Goal: Information Seeking & Learning: Learn about a topic

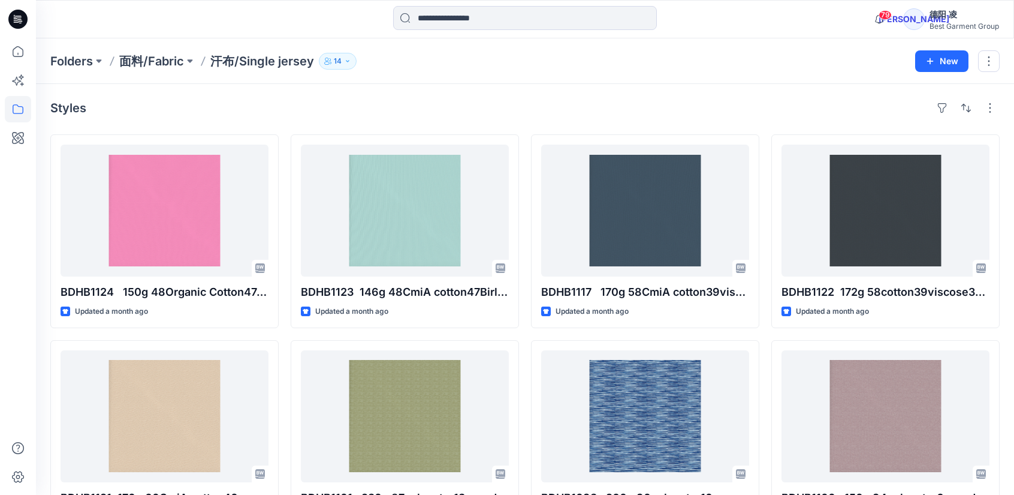
scroll to position [2651, 0]
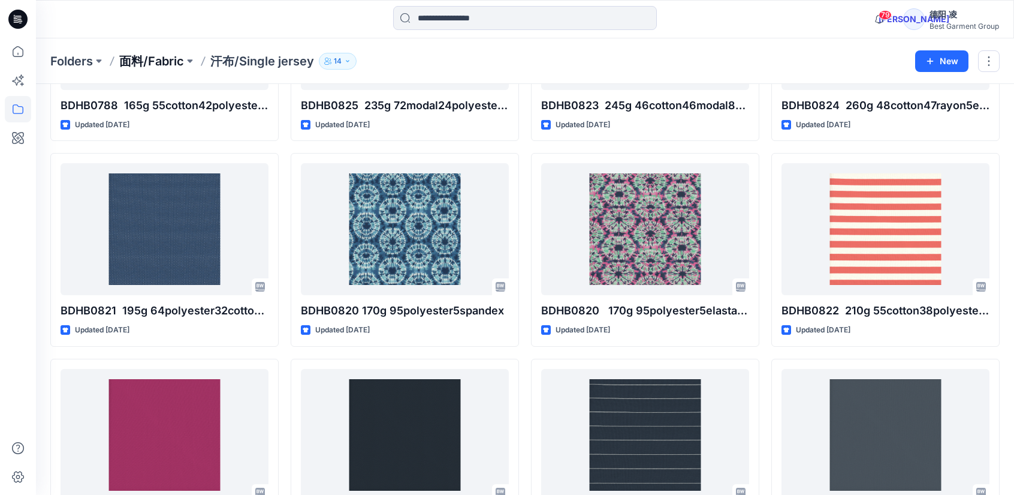
click at [147, 62] on p "面料/Fabric" at bounding box center [151, 61] width 65 height 17
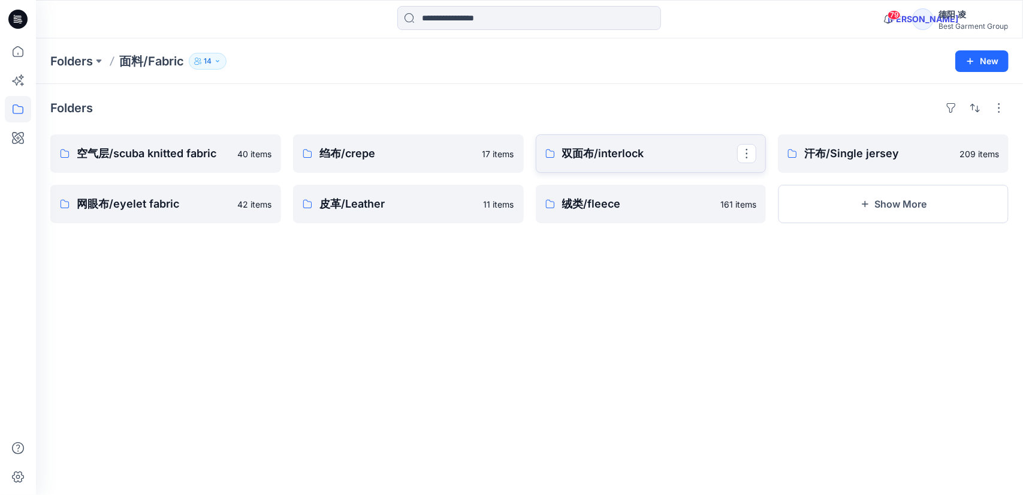
click at [586, 149] on p "双面布/interlock" at bounding box center [650, 153] width 176 height 17
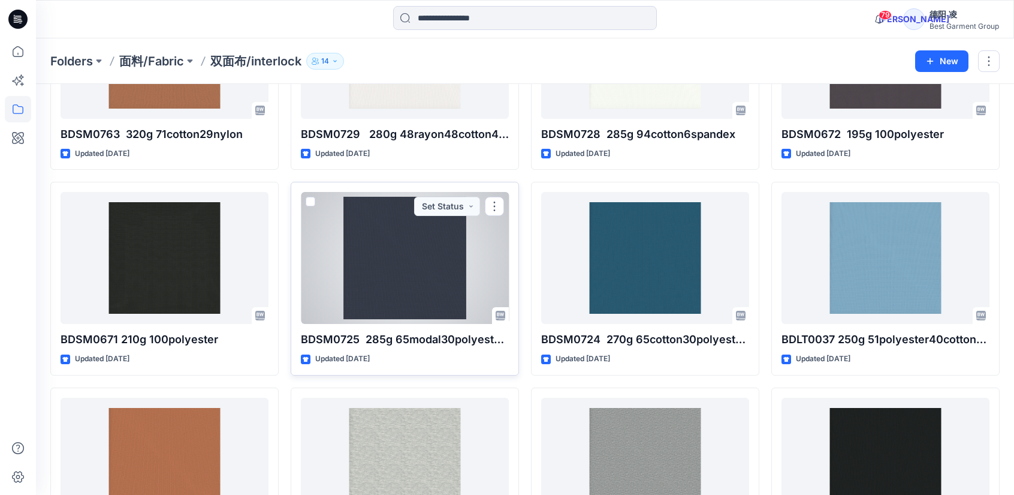
scroll to position [1394, 0]
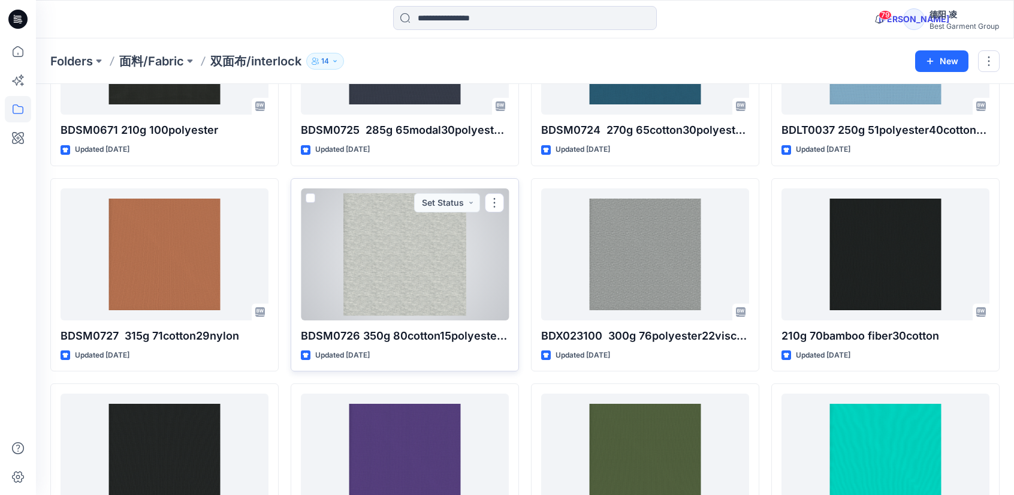
click at [387, 267] on div at bounding box center [405, 254] width 208 height 132
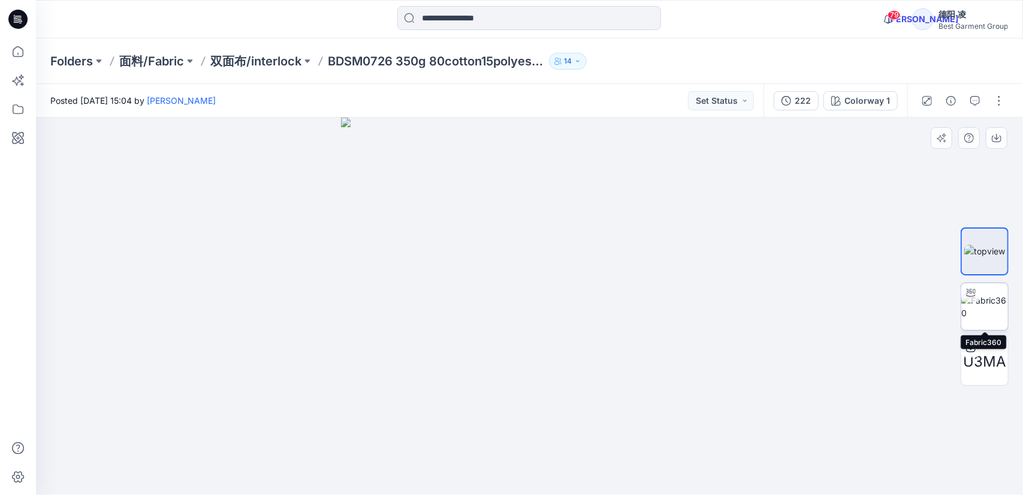
click at [996, 308] on img at bounding box center [985, 306] width 47 height 25
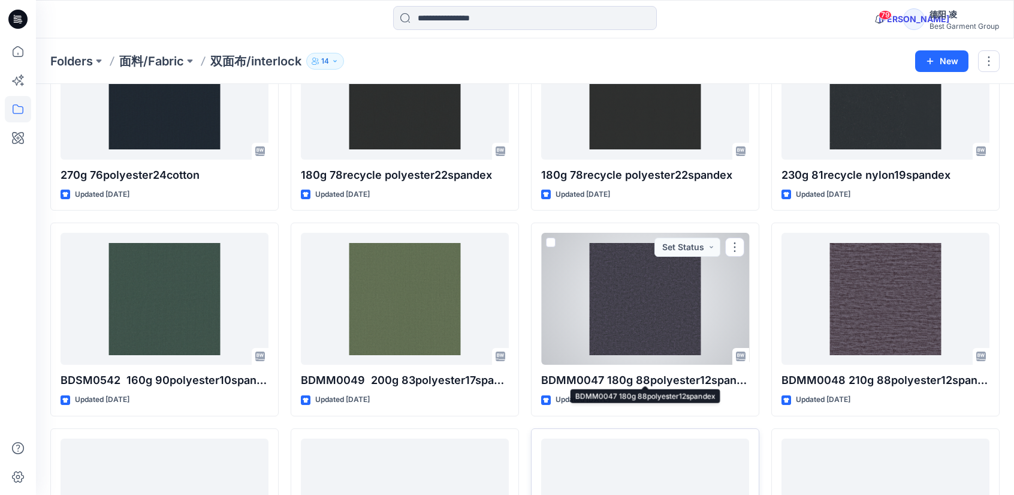
scroll to position [2144, 0]
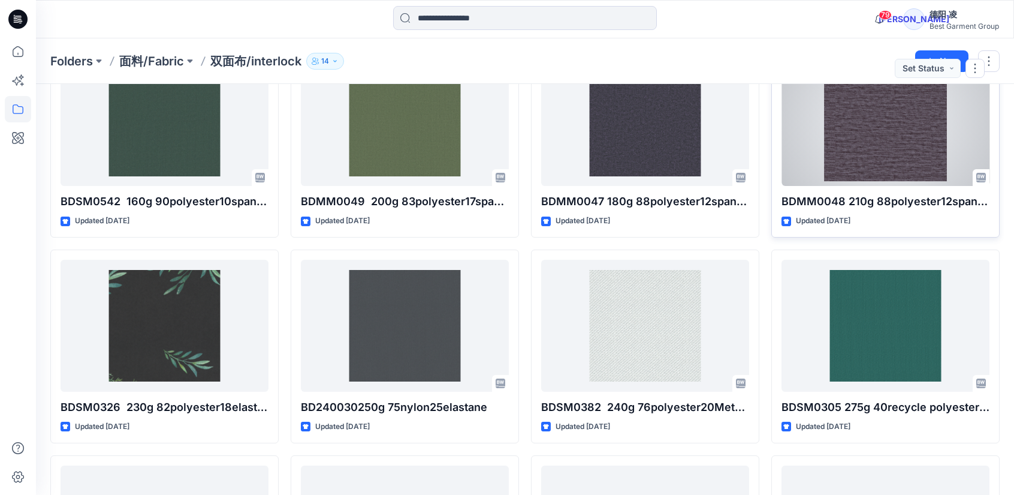
click at [876, 148] on div at bounding box center [886, 120] width 208 height 132
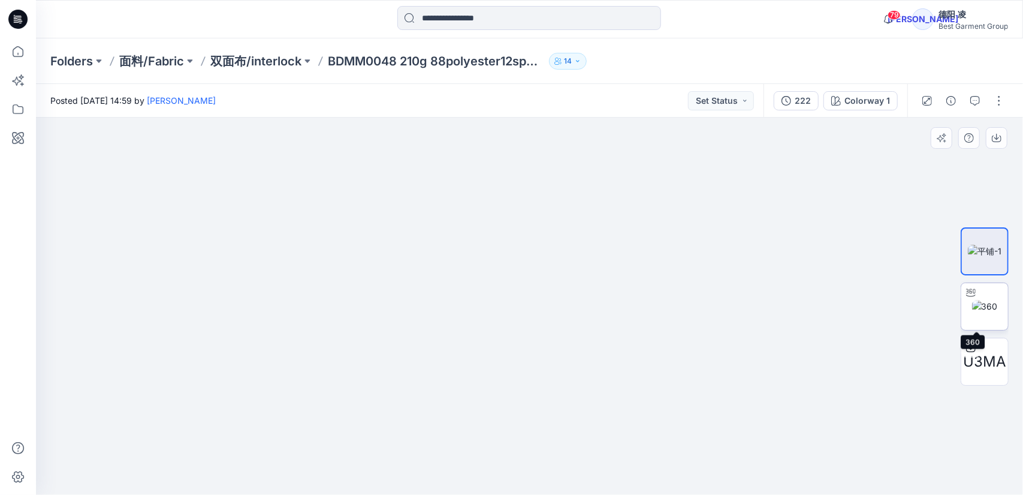
click at [981, 307] on img at bounding box center [985, 306] width 26 height 13
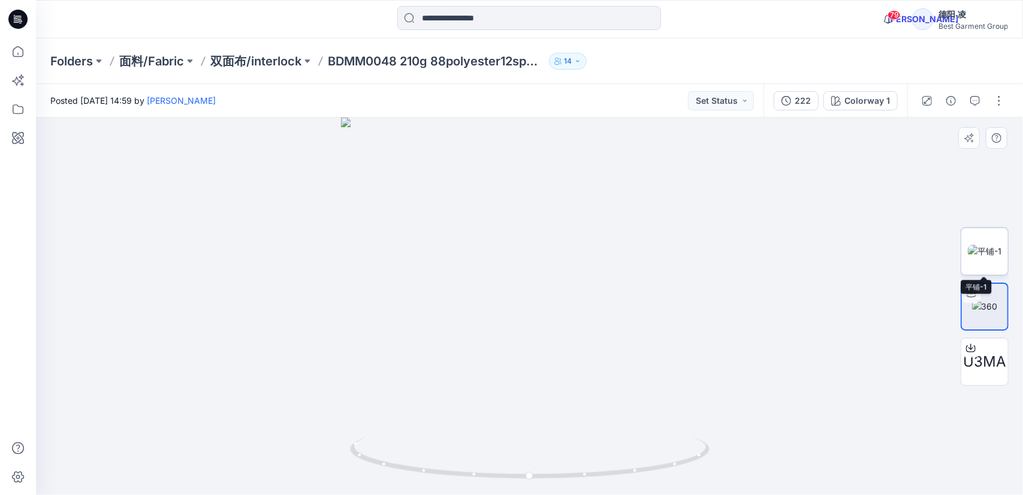
click at [991, 245] on img at bounding box center [985, 251] width 34 height 13
drag, startPoint x: 566, startPoint y: 275, endPoint x: 577, endPoint y: 281, distance: 11.5
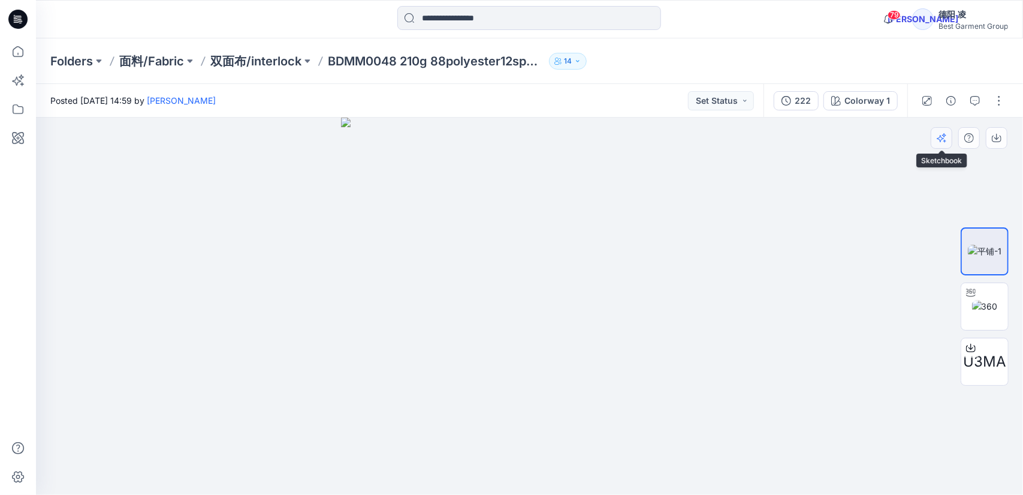
click at [941, 143] on button "button" at bounding box center [942, 138] width 22 height 22
drag, startPoint x: 406, startPoint y: 56, endPoint x: 423, endPoint y: 58, distance: 17.0
click at [428, 58] on p "BDMM0048 210g 88polyester12spandex" at bounding box center [436, 61] width 216 height 17
click at [414, 58] on p "BDMM0048 210g 88polyester12spandex" at bounding box center [436, 61] width 216 height 17
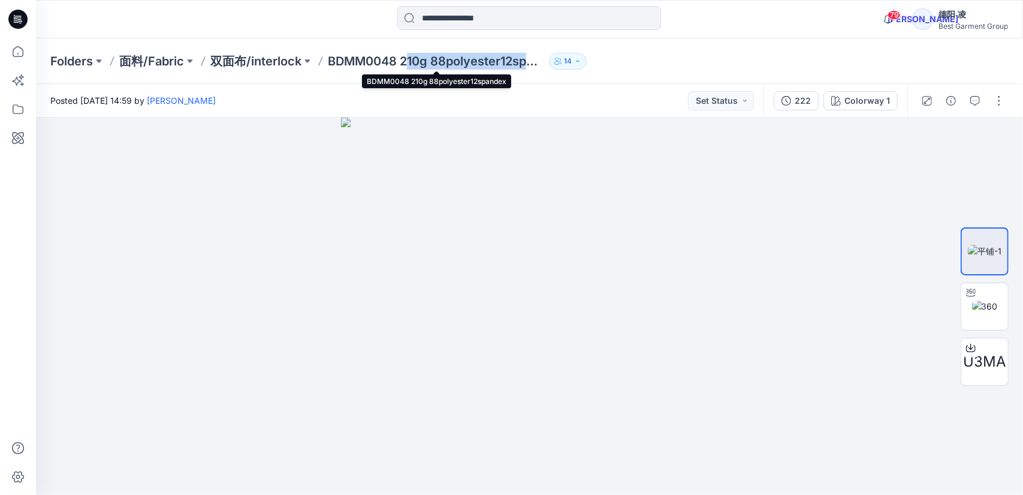
drag, startPoint x: 406, startPoint y: 58, endPoint x: 526, endPoint y: 62, distance: 120.0
click at [526, 62] on p "BDMM0048 210g 88polyester12spandex" at bounding box center [436, 61] width 216 height 17
copy p "10g 88polyester12sp"
drag, startPoint x: 334, startPoint y: 58, endPoint x: 391, endPoint y: 57, distance: 56.4
click at [397, 59] on p "BDMM0048 210g 88polyester12spandex" at bounding box center [436, 61] width 216 height 17
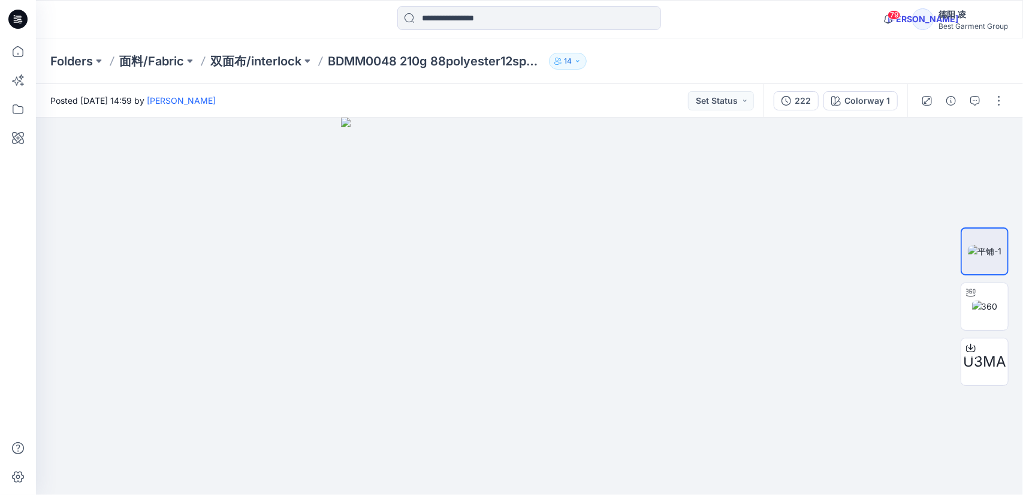
click at [324, 60] on icon at bounding box center [321, 61] width 10 height 10
drag, startPoint x: 327, startPoint y: 61, endPoint x: 397, endPoint y: 65, distance: 70.3
click at [397, 65] on div "Folders 面料/Fabric 双面布/interlock BDMM0048 210g 88polyester12spandex 14" at bounding box center [482, 61] width 865 height 17
copy p "BDMM0048"
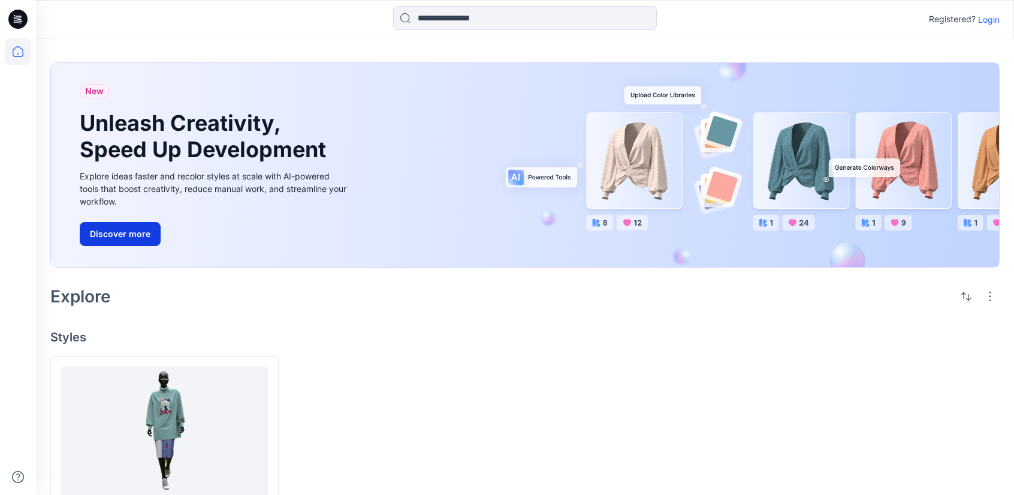
scroll to position [68, 0]
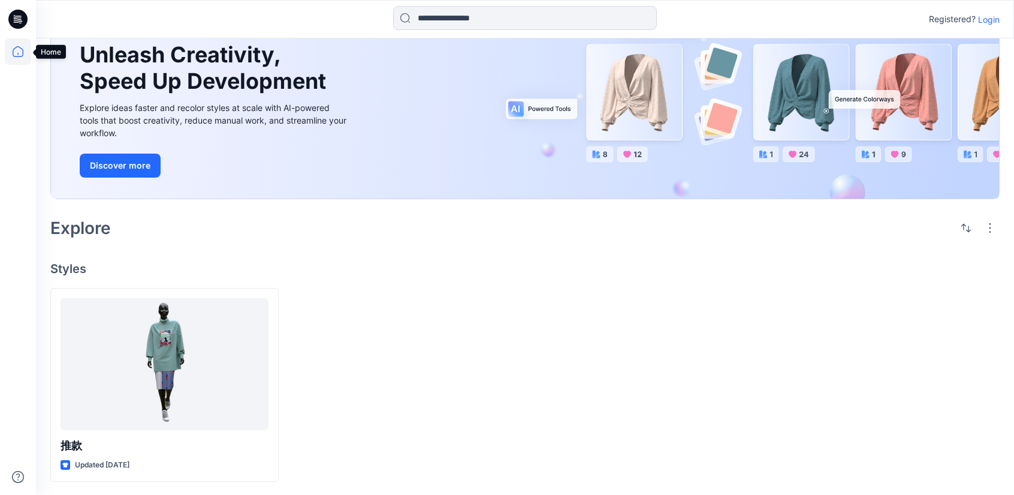
click at [18, 52] on icon at bounding box center [18, 51] width 26 height 26
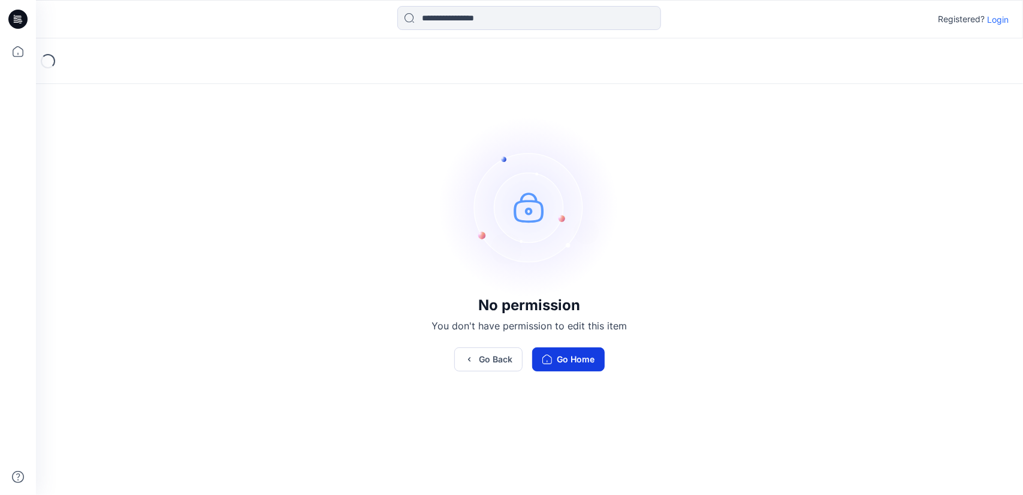
click at [563, 363] on button "Go Home" at bounding box center [568, 359] width 73 height 24
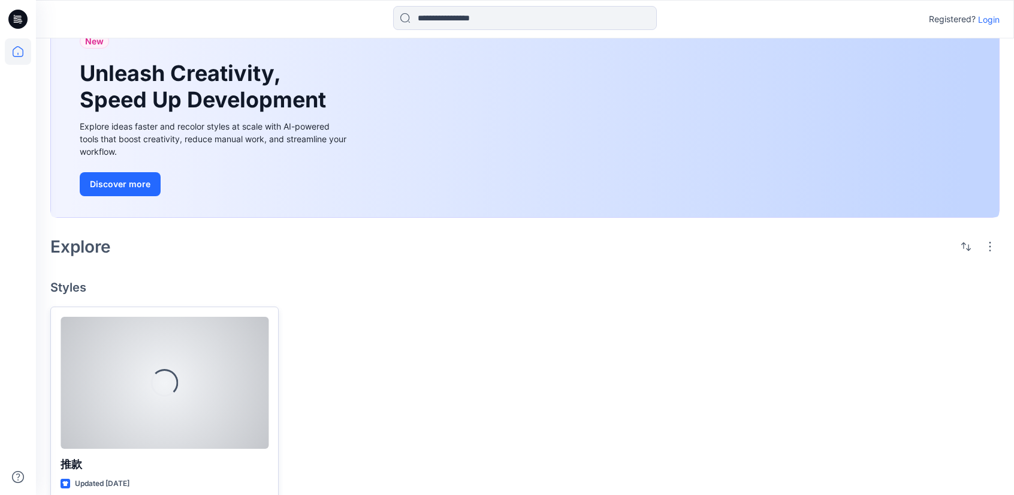
scroll to position [68, 0]
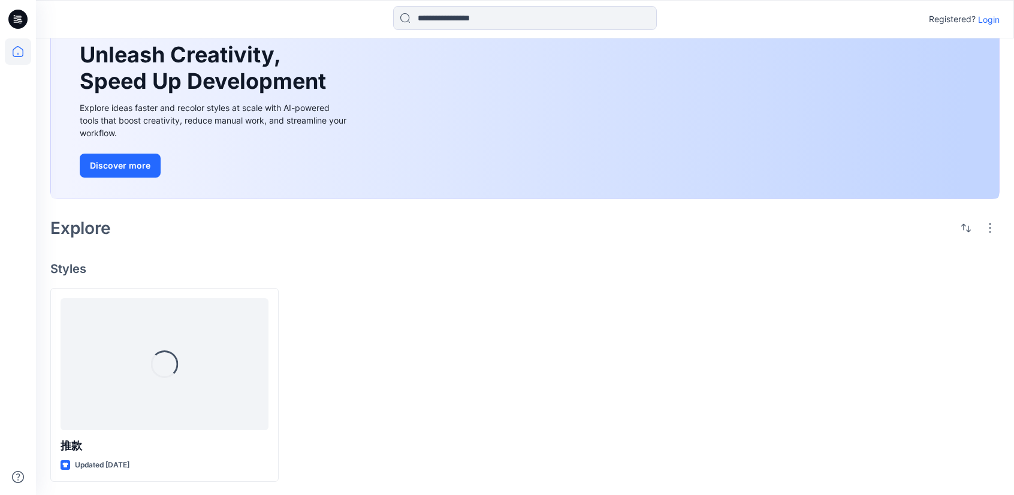
click at [12, 15] on icon at bounding box center [17, 19] width 19 height 19
click at [16, 23] on icon at bounding box center [17, 19] width 19 height 19
click at [11, 76] on div at bounding box center [18, 266] width 26 height 456
click at [11, 41] on icon at bounding box center [18, 51] width 26 height 26
click at [11, 43] on icon at bounding box center [18, 51] width 26 height 26
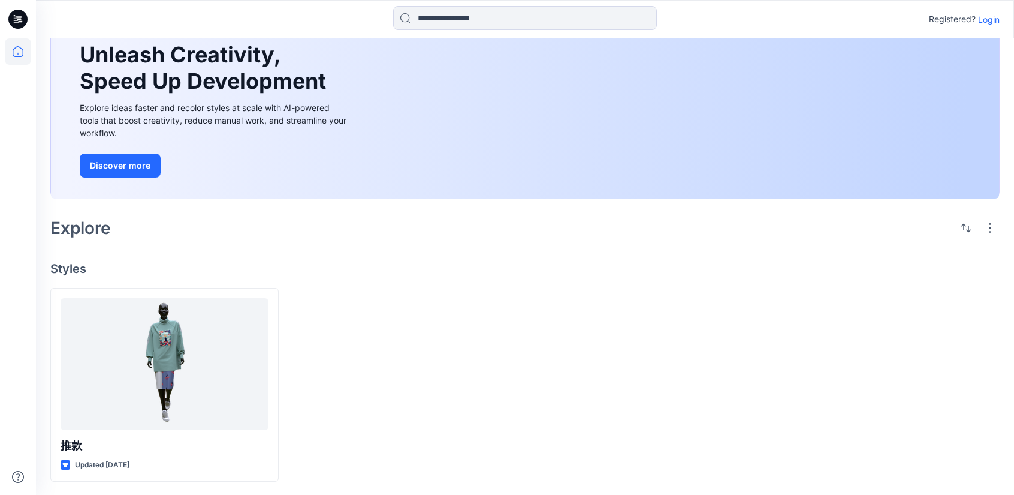
drag, startPoint x: 557, startPoint y: 372, endPoint x: 551, endPoint y: 382, distance: 12.3
click at [557, 372] on div at bounding box center [645, 385] width 228 height 194
click at [121, 158] on button "Discover more" at bounding box center [120, 165] width 81 height 24
drag, startPoint x: 1006, startPoint y: 1, endPoint x: 539, endPoint y: 340, distance: 576.7
click at [551, 348] on div at bounding box center [645, 385] width 228 height 194
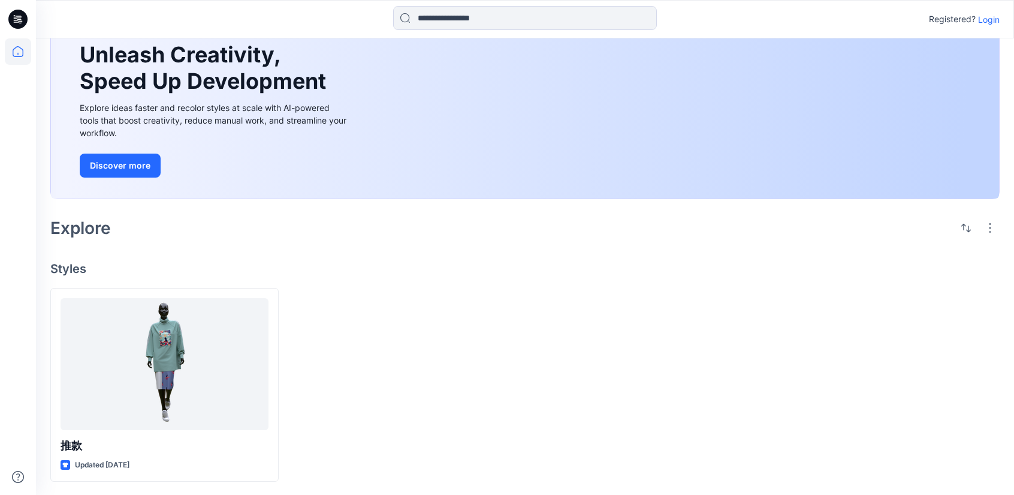
click at [15, 16] on icon at bounding box center [17, 19] width 19 height 19
click at [16, 52] on icon at bounding box center [18, 51] width 26 height 26
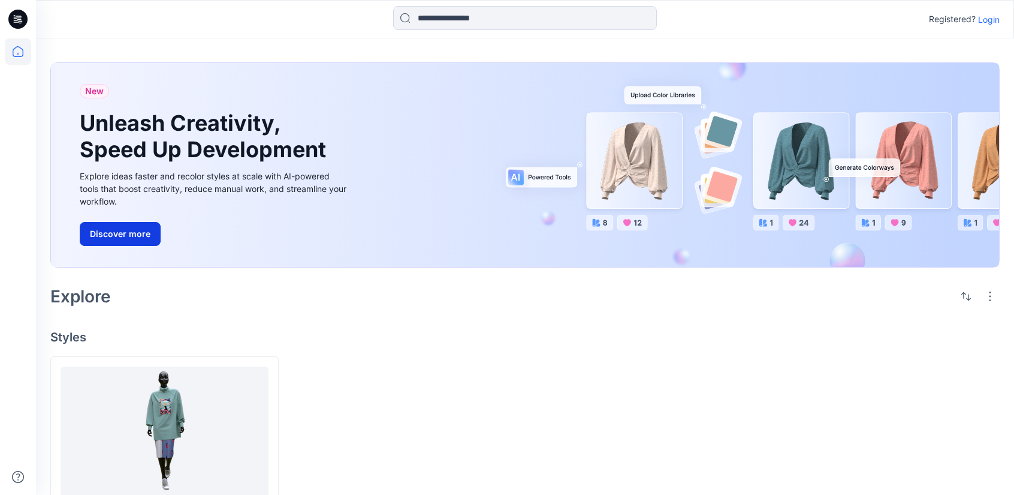
click at [134, 227] on button "Discover more" at bounding box center [120, 234] width 81 height 24
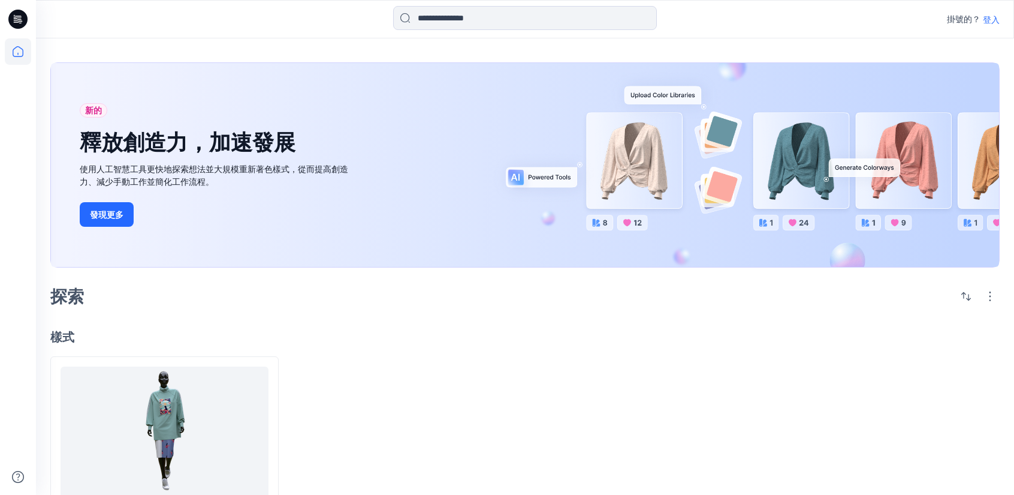
click at [448, 373] on div at bounding box center [405, 453] width 228 height 194
click at [24, 17] on icon at bounding box center [17, 19] width 19 height 19
drag, startPoint x: 16, startPoint y: 20, endPoint x: 16, endPoint y: 131, distance: 110.9
click at [16, 21] on icon at bounding box center [17, 19] width 19 height 38
click at [8, 483] on icon at bounding box center [18, 476] width 26 height 26
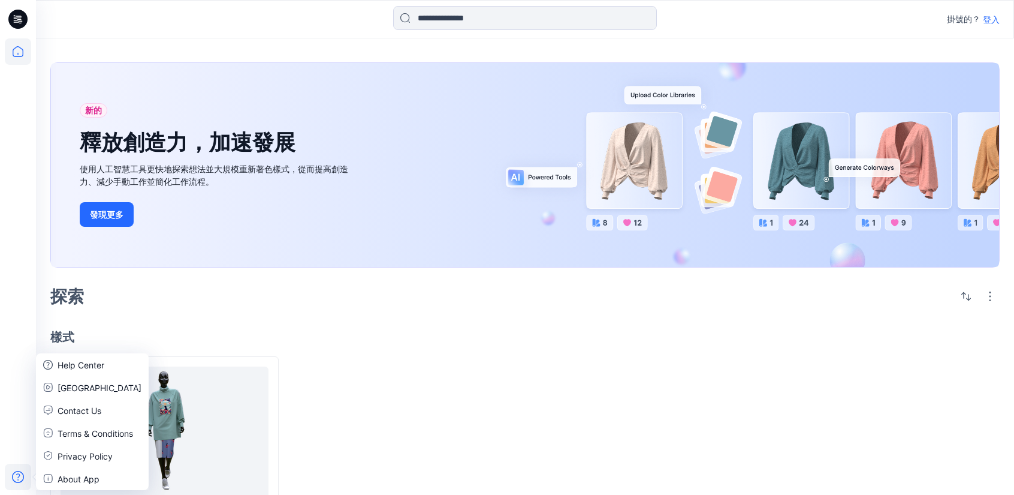
click at [409, 430] on div at bounding box center [405, 453] width 228 height 194
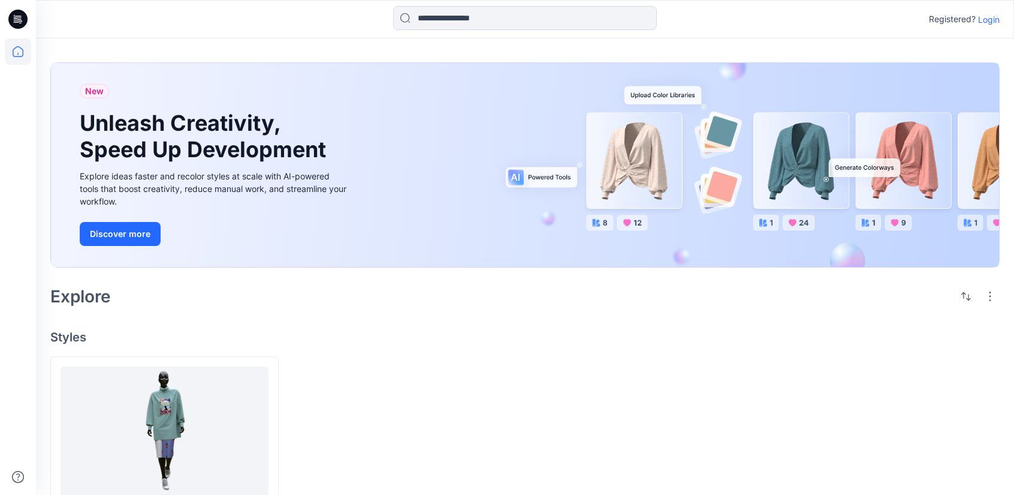
drag, startPoint x: 672, startPoint y: 356, endPoint x: 363, endPoint y: 292, distance: 315.3
click at [659, 356] on div at bounding box center [645, 453] width 228 height 194
click at [111, 237] on button "Discover more" at bounding box center [120, 234] width 81 height 24
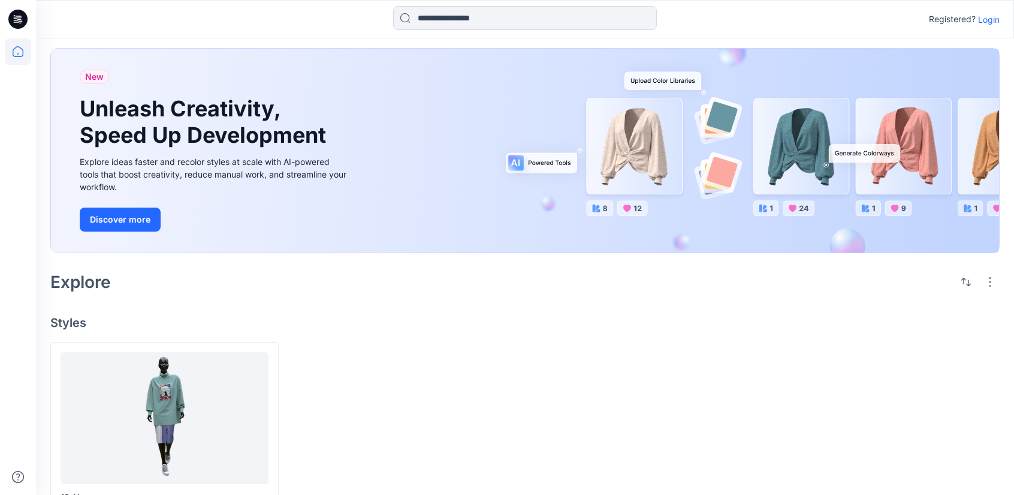
scroll to position [68, 0]
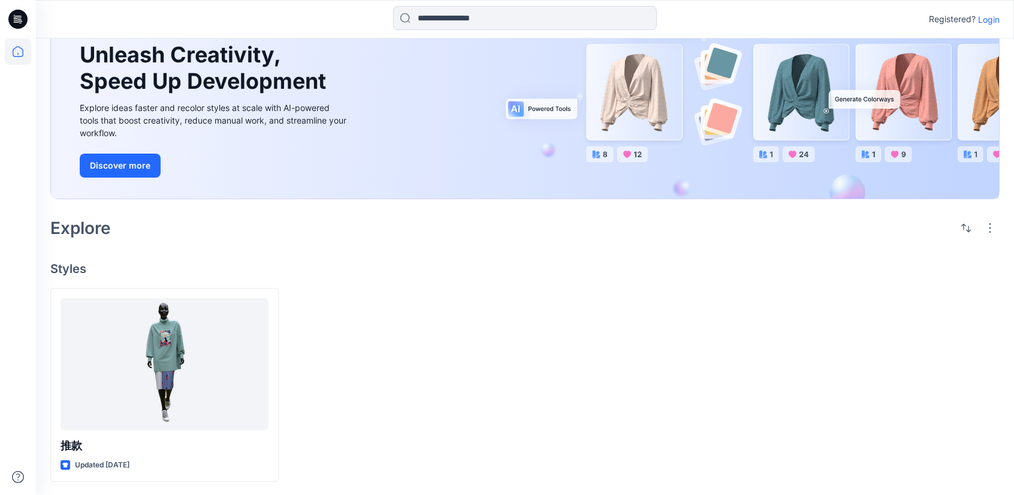
drag, startPoint x: 80, startPoint y: 228, endPoint x: 179, endPoint y: 325, distance: 138.2
click at [80, 229] on h2 "Explore" at bounding box center [80, 227] width 61 height 19
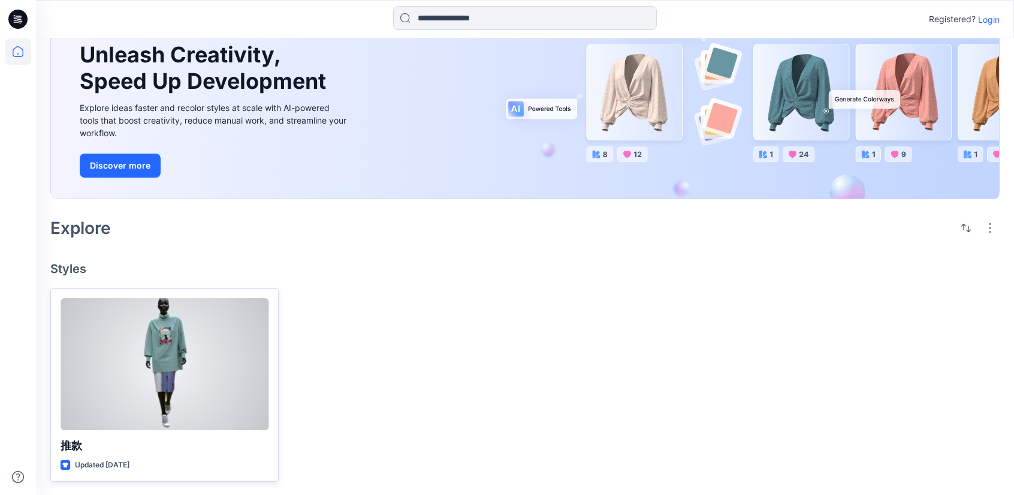
click at [188, 371] on div at bounding box center [165, 364] width 208 height 132
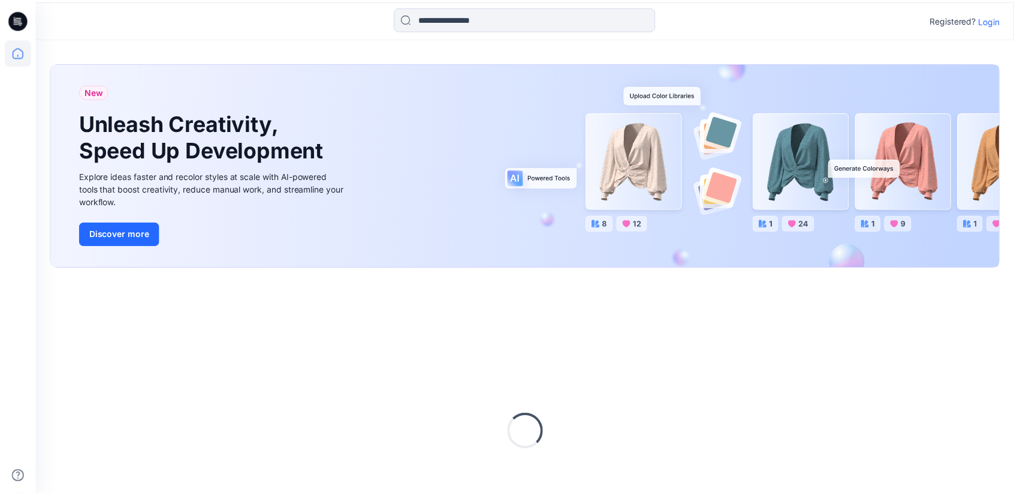
scroll to position [68, 0]
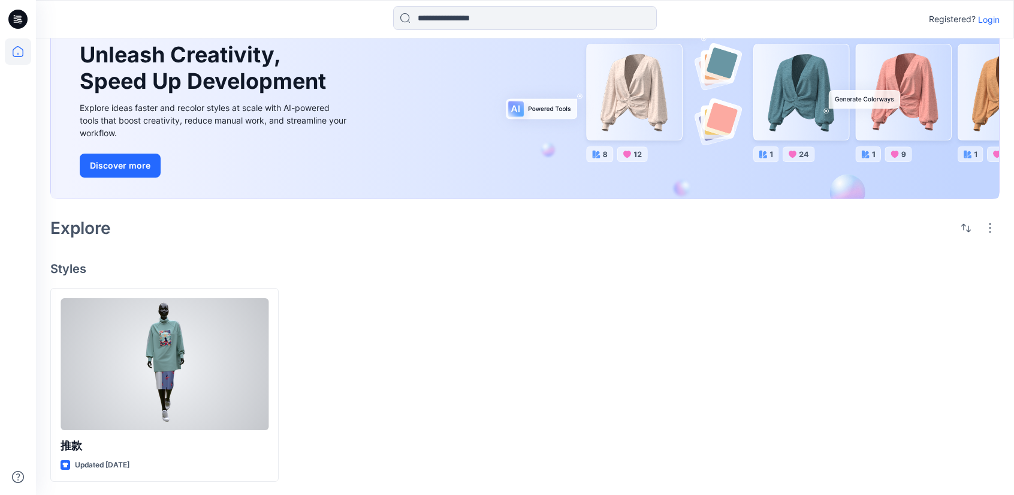
click at [141, 371] on div at bounding box center [165, 364] width 208 height 132
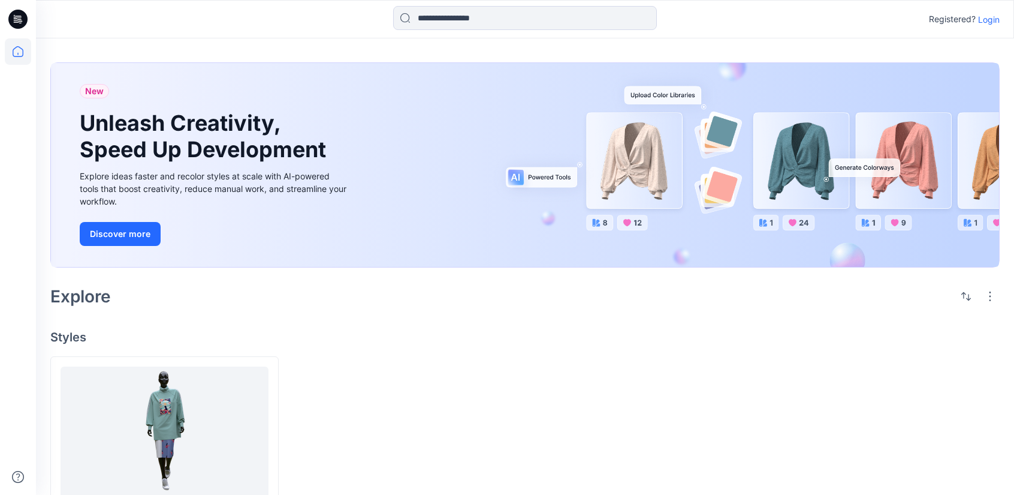
scroll to position [68, 0]
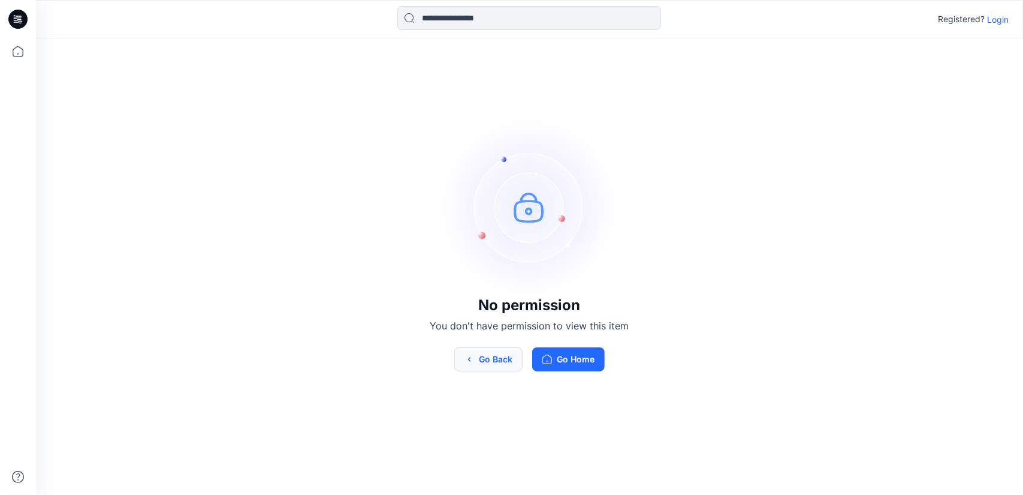
click at [490, 361] on button "Go Back" at bounding box center [488, 359] width 68 height 24
click at [562, 360] on button "Go Home" at bounding box center [568, 359] width 73 height 24
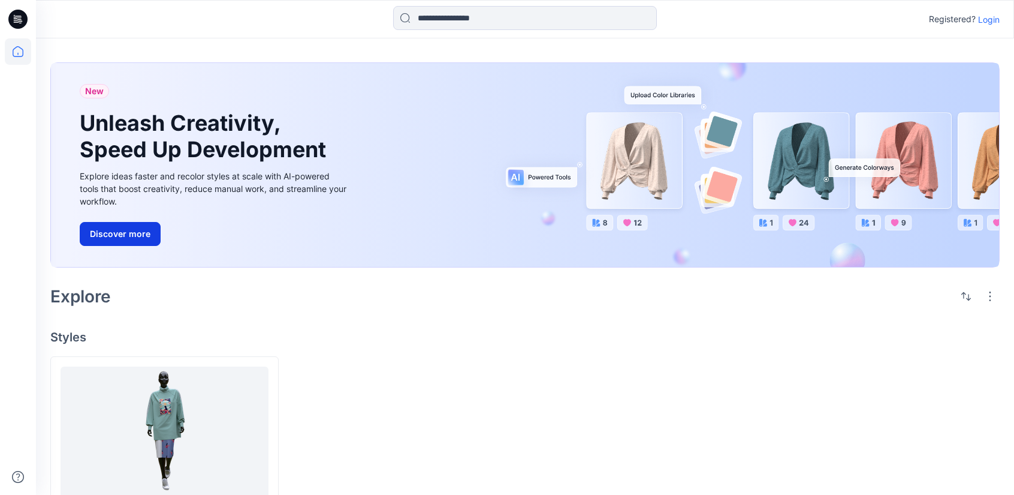
click at [131, 231] on button "Discover more" at bounding box center [120, 234] width 81 height 24
click at [12, 20] on icon at bounding box center [17, 19] width 19 height 19
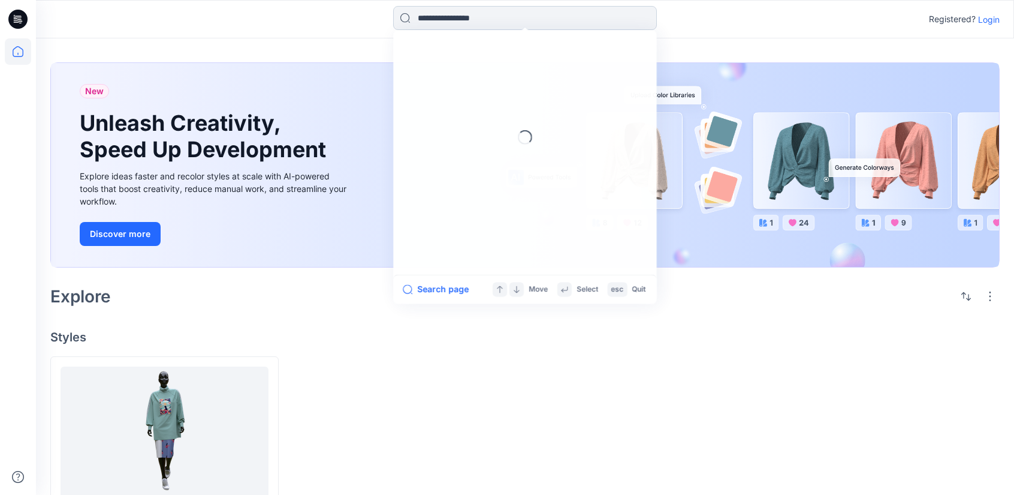
click at [490, 25] on input at bounding box center [525, 18] width 264 height 24
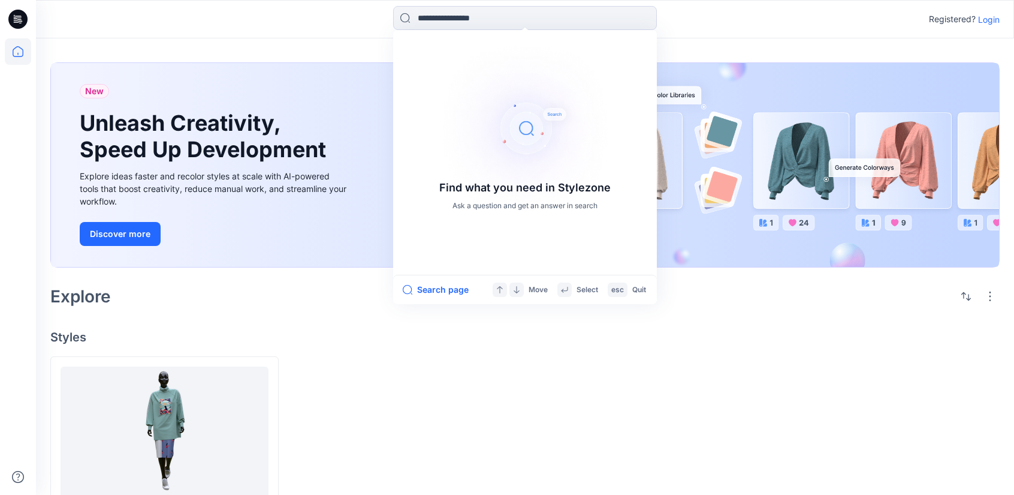
click at [475, 402] on div at bounding box center [405, 453] width 228 height 194
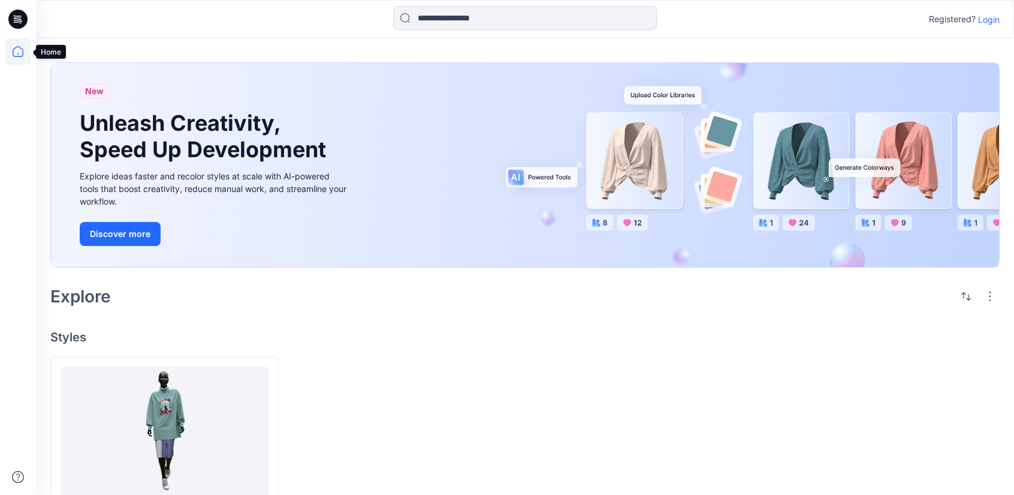
click at [8, 46] on icon at bounding box center [18, 51] width 26 height 26
click at [16, 13] on icon at bounding box center [17, 19] width 19 height 19
click at [22, 54] on icon at bounding box center [18, 51] width 26 height 26
click at [997, 19] on p "Login" at bounding box center [989, 19] width 22 height 13
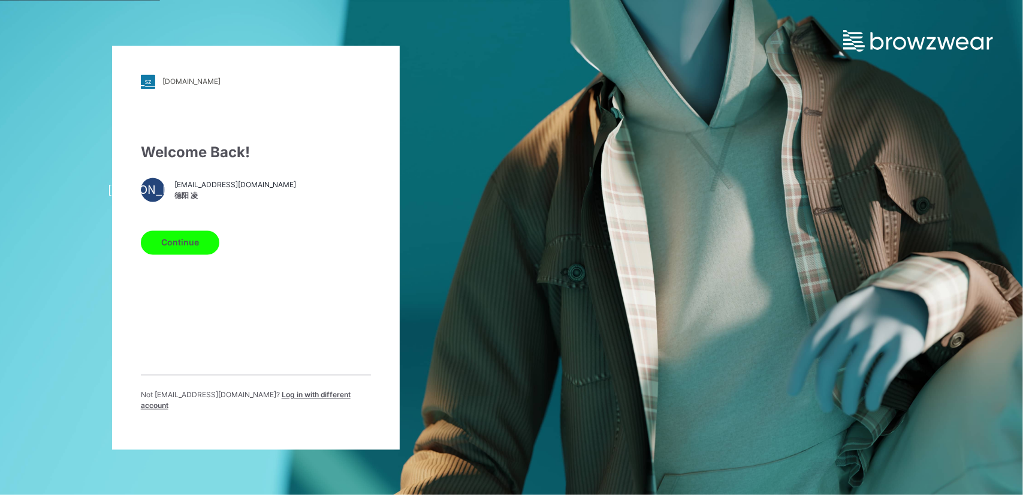
click at [191, 242] on button "Continue" at bounding box center [180, 242] width 79 height 24
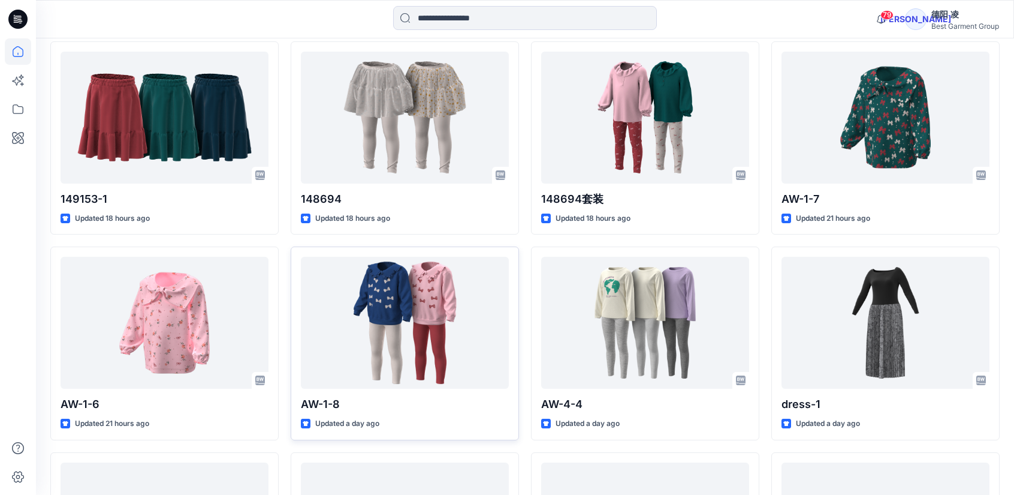
scroll to position [382, 0]
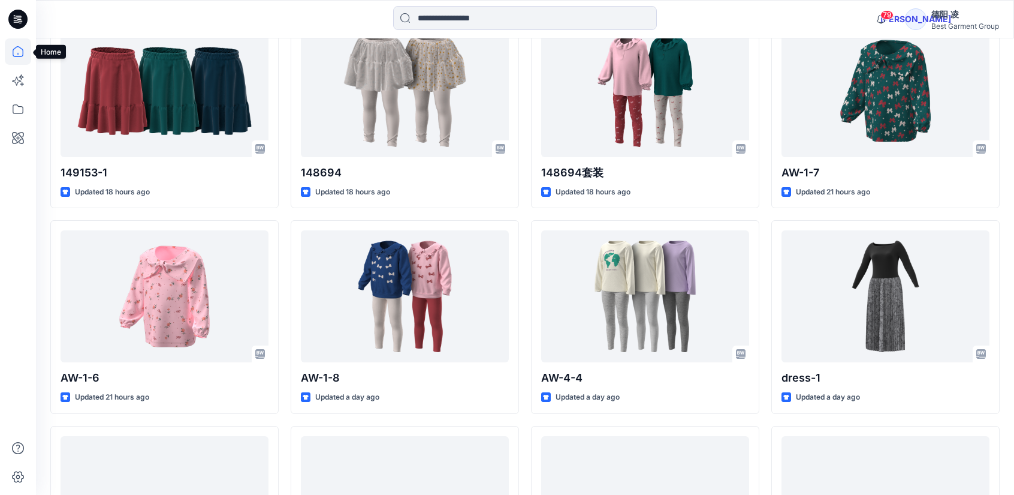
click at [20, 55] on icon at bounding box center [18, 51] width 26 height 26
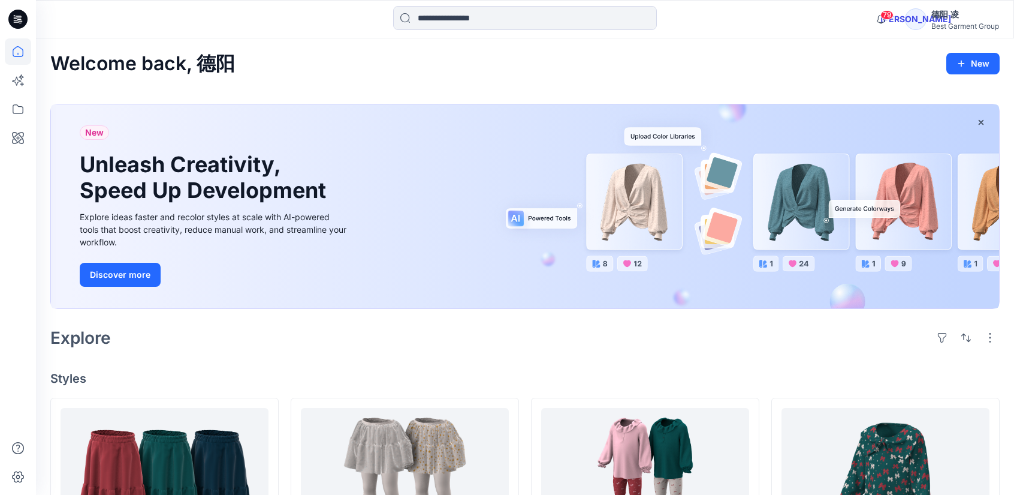
click at [108, 258] on div "New Unleash Creativity, Speed Up Development Explore ideas faster and recolor s…" at bounding box center [214, 206] width 289 height 204
click at [114, 274] on button "Discover more" at bounding box center [120, 275] width 81 height 24
click at [16, 140] on icon at bounding box center [18, 138] width 12 height 12
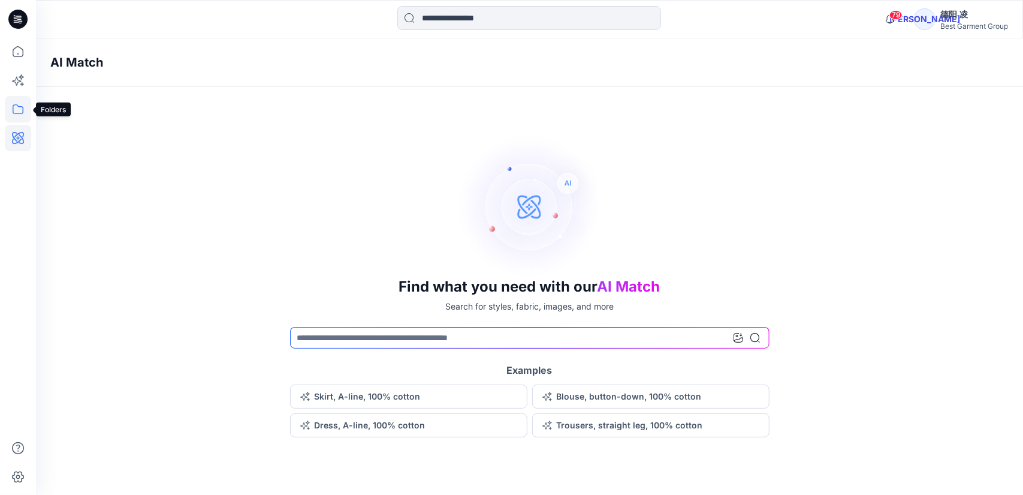
click at [14, 110] on icon at bounding box center [18, 109] width 26 height 26
click at [103, 114] on div at bounding box center [114, 118] width 137 height 24
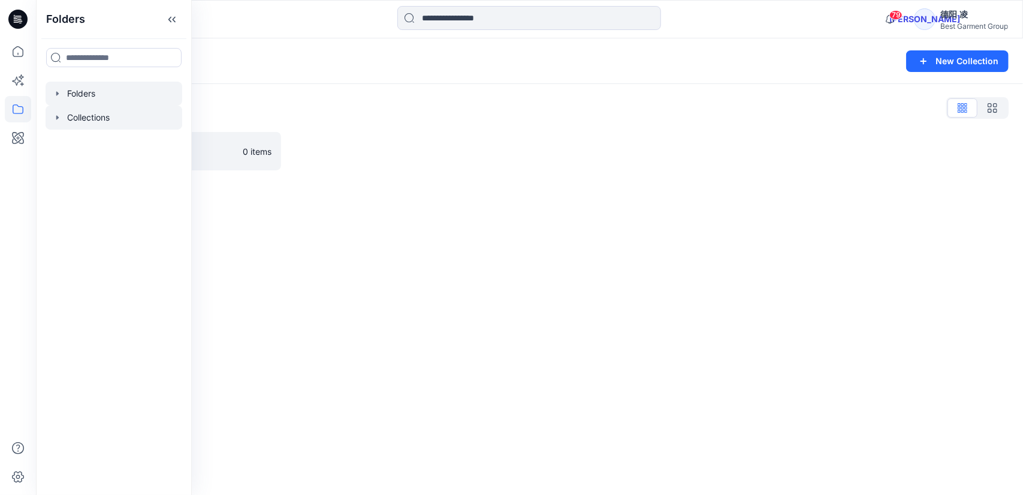
click at [101, 93] on div at bounding box center [114, 94] width 137 height 24
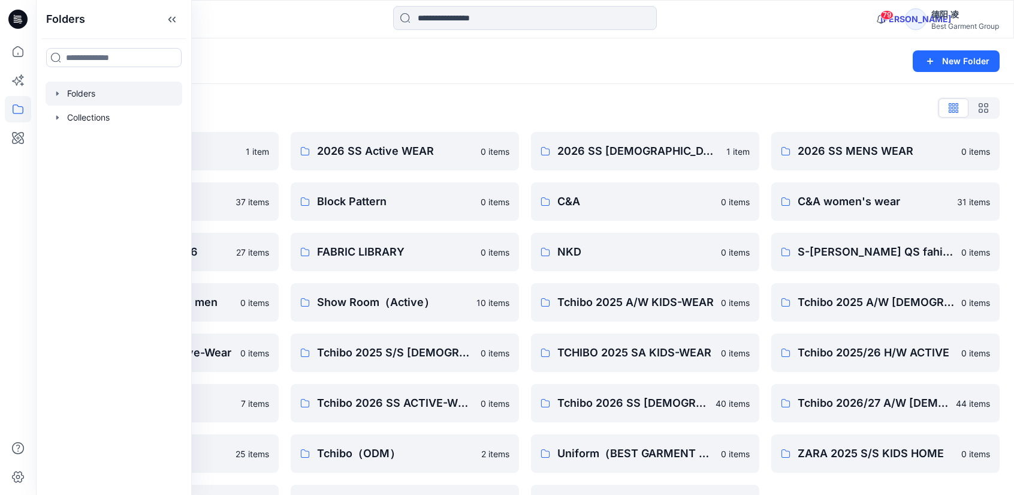
click at [589, 91] on div "Folders List 2026 Kid （ZARA） 1 item 26Soliver 37 items C&A_Ladieswear_SS26 27 i…" at bounding box center [525, 310] width 978 height 453
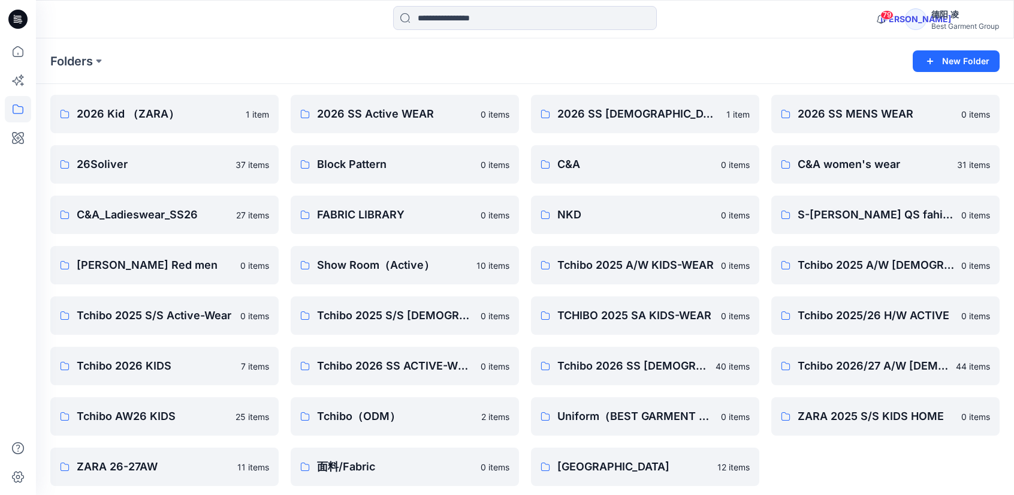
scroll to position [42, 0]
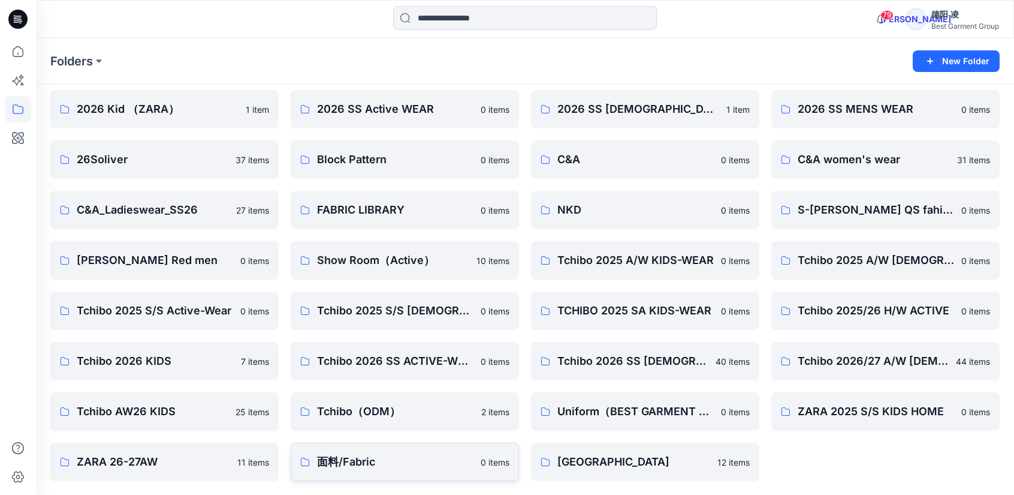
click at [345, 466] on p "面料/Fabric" at bounding box center [395, 461] width 156 height 17
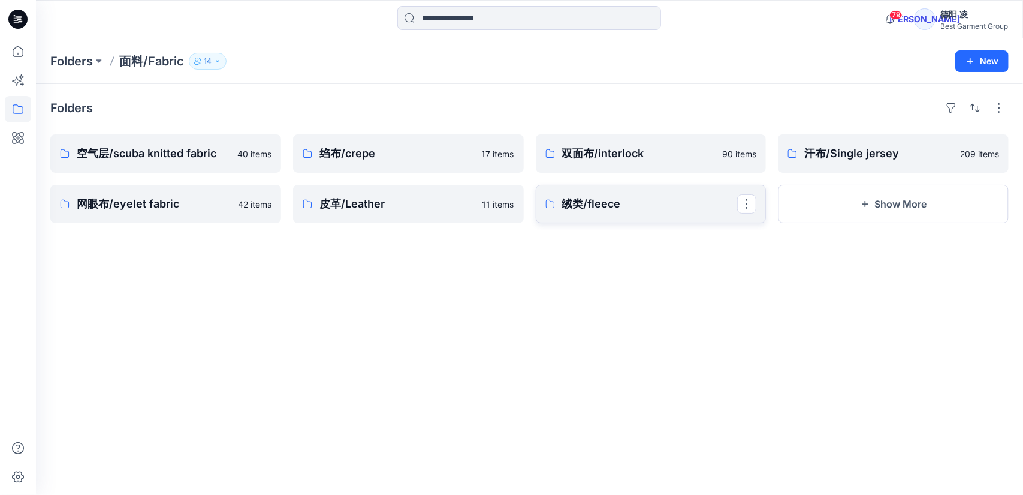
click at [659, 209] on p "绒类/fleece" at bounding box center [650, 203] width 176 height 17
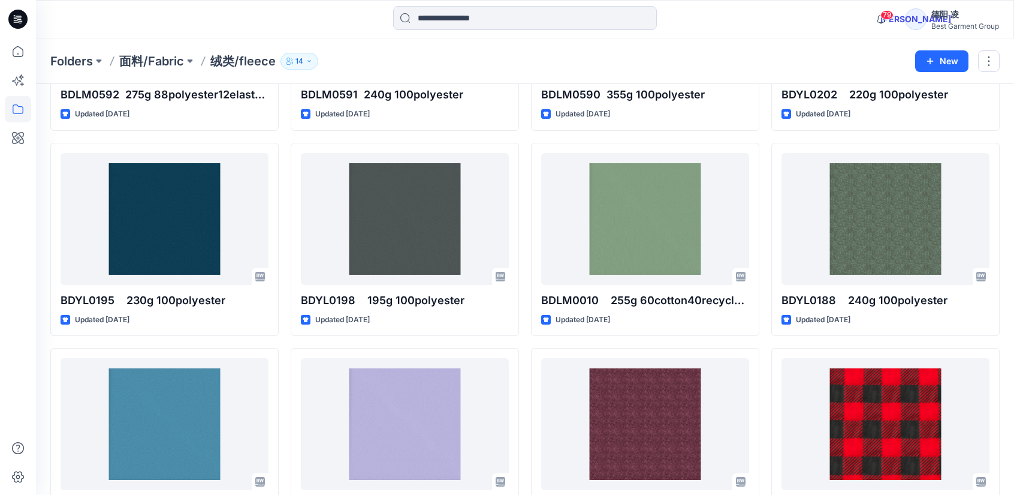
scroll to position [610, 0]
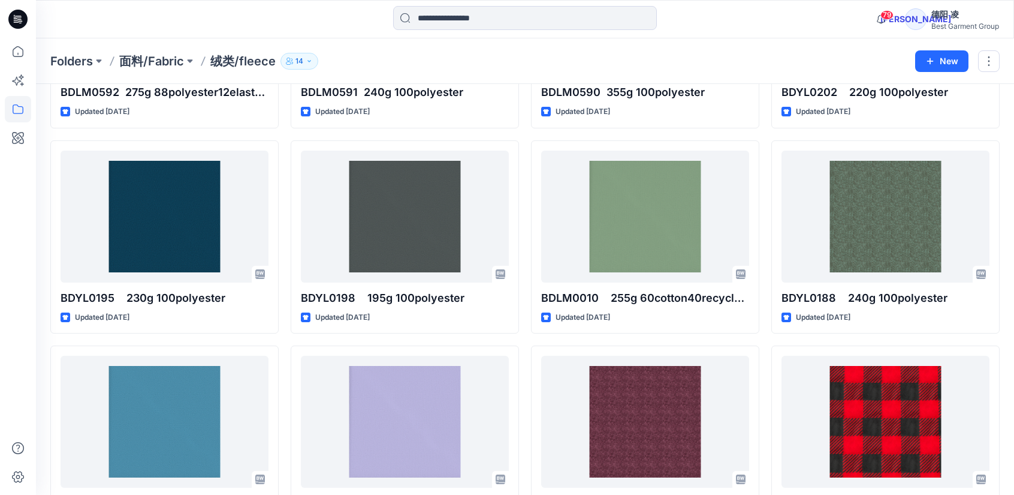
drag, startPoint x: 1013, startPoint y: 298, endPoint x: 1021, endPoint y: 322, distance: 25.2
click at [1014, 329] on html "79 Notifications Your style 149153-1 has been updated with 149153-1 version 18 …" at bounding box center [507, 96] width 1014 height 1412
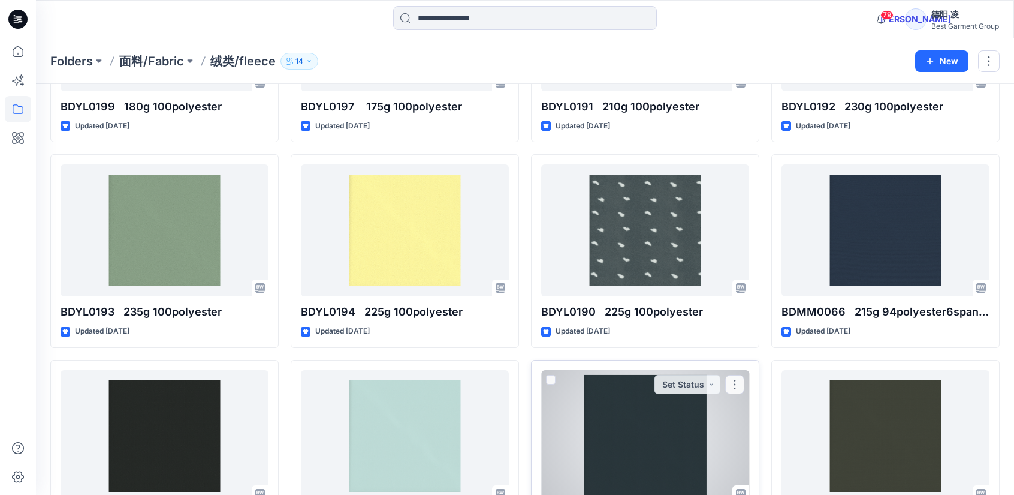
scroll to position [1169, 0]
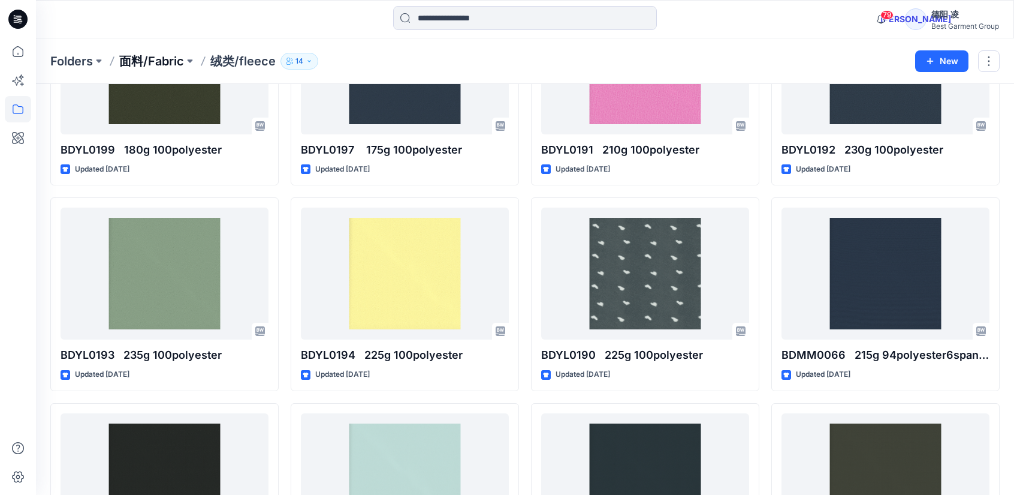
click at [154, 61] on p "面料/Fabric" at bounding box center [151, 61] width 65 height 17
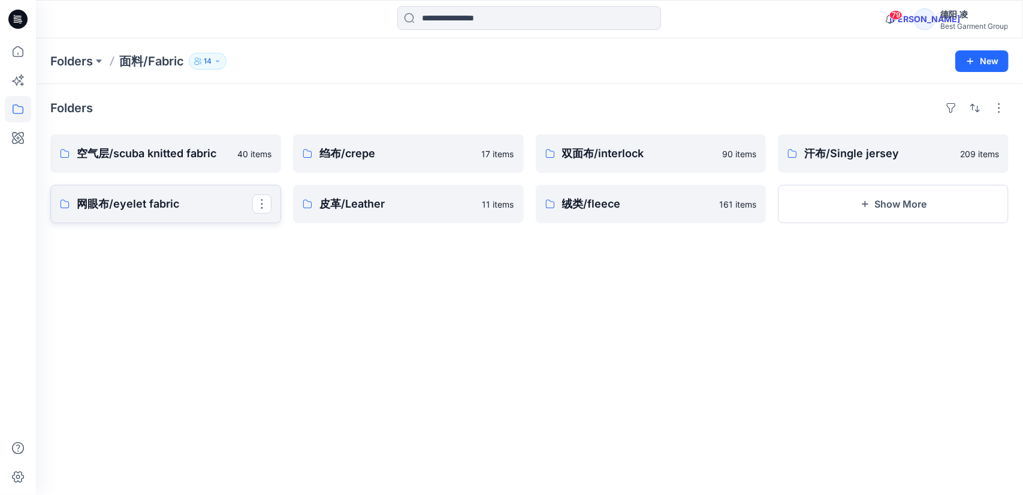
click at [171, 197] on p "网眼布/eyelet fabric" at bounding box center [165, 203] width 176 height 17
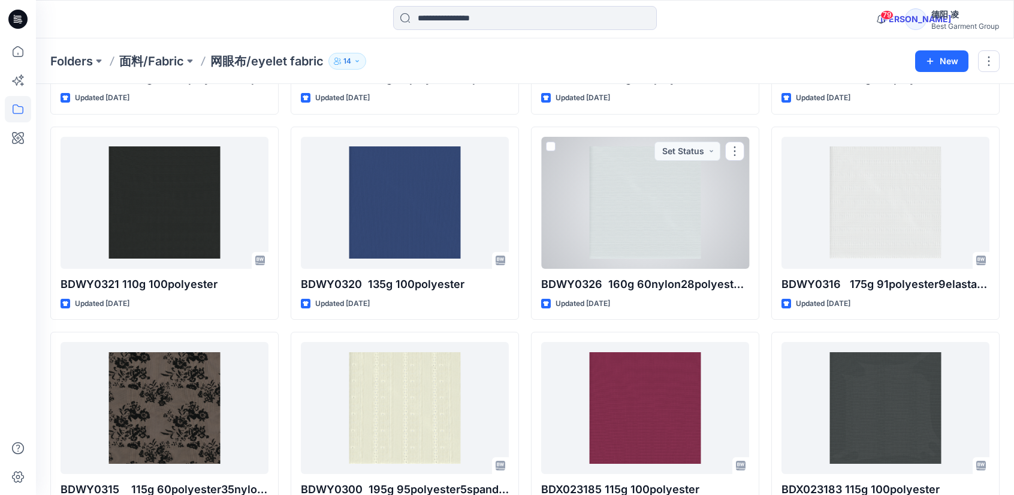
scroll to position [419, 0]
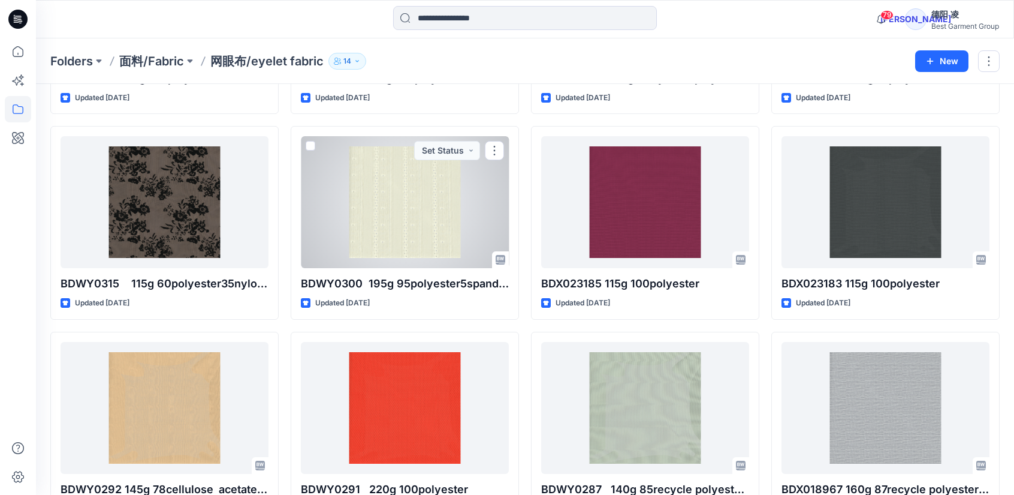
click at [439, 210] on div at bounding box center [405, 202] width 208 height 132
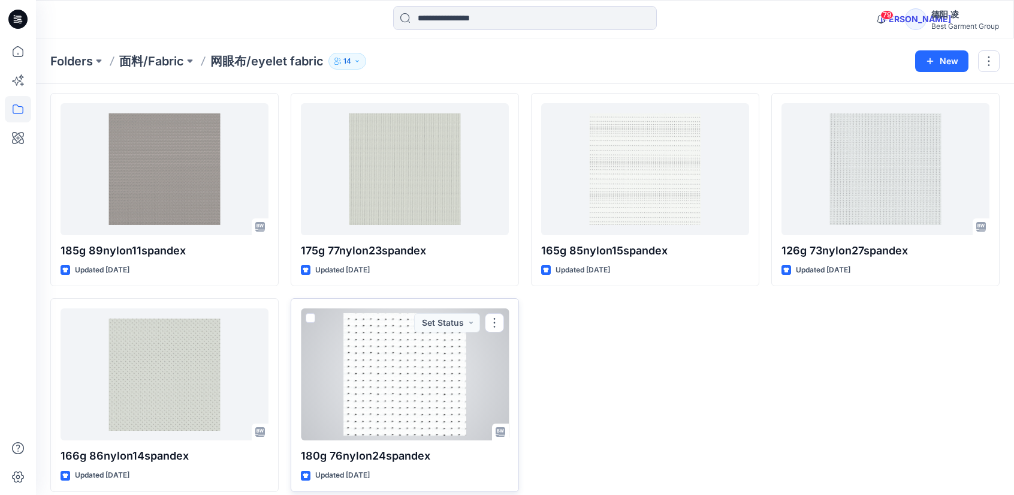
scroll to position [1895, 0]
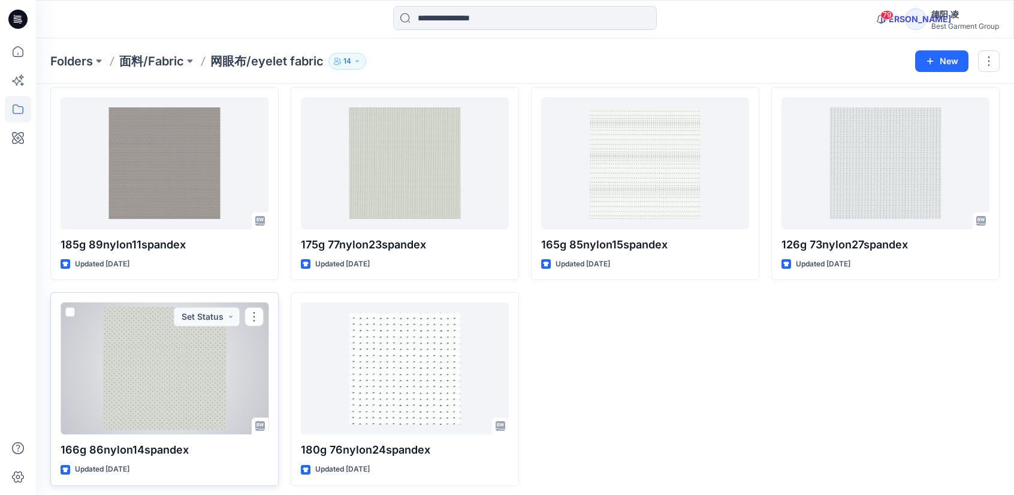
click at [132, 381] on div at bounding box center [165, 368] width 208 height 132
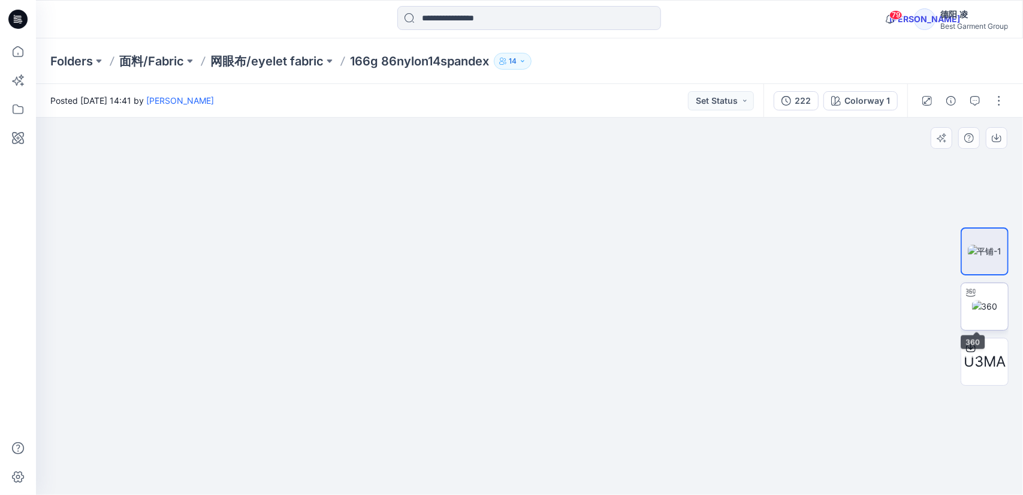
click at [984, 303] on img at bounding box center [985, 306] width 26 height 13
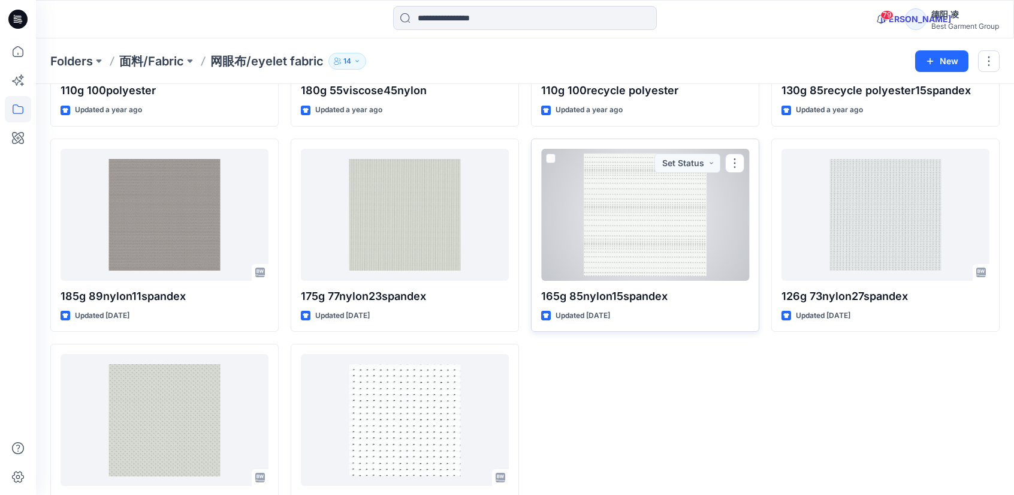
scroll to position [1835, 0]
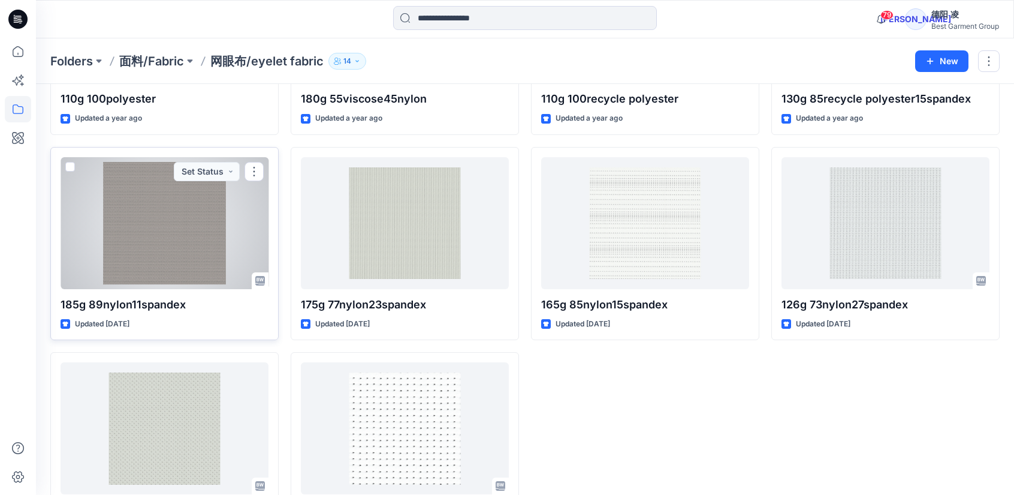
click at [128, 234] on div at bounding box center [165, 223] width 208 height 132
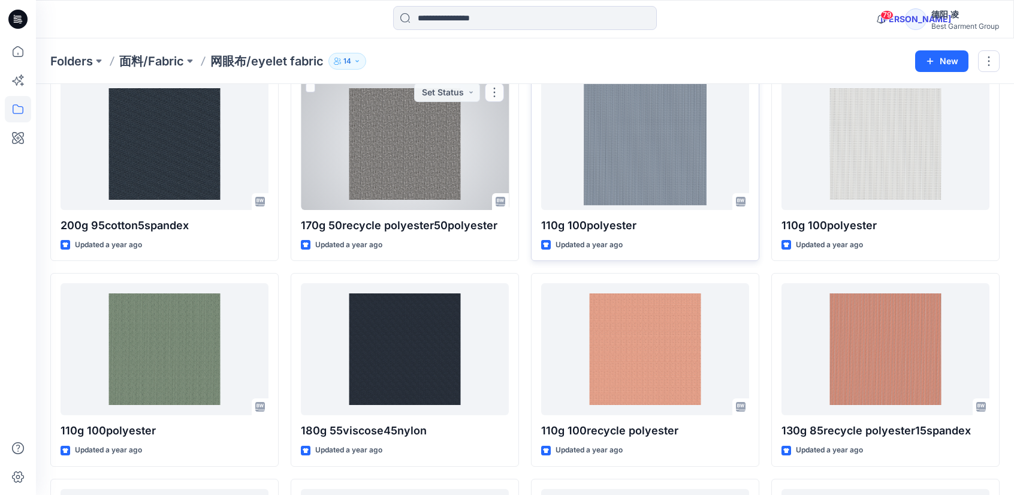
scroll to position [1356, 0]
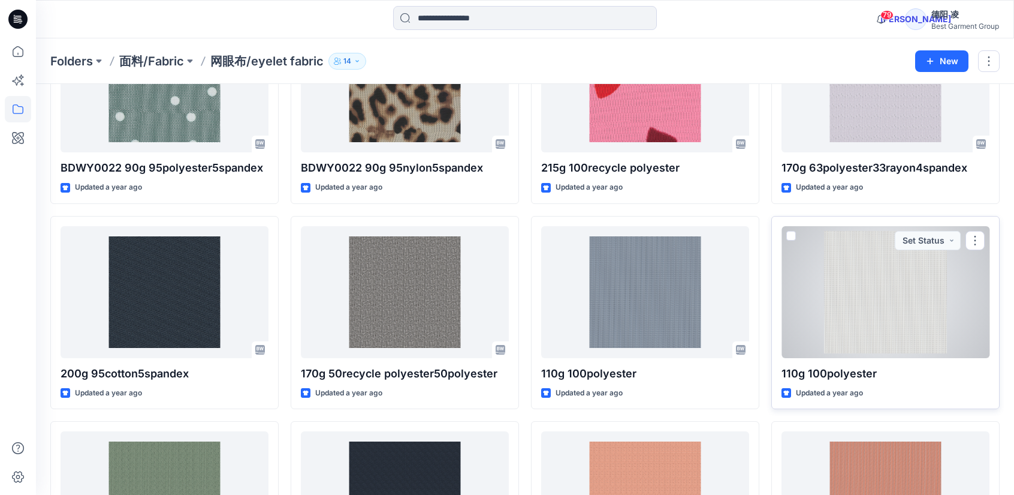
click at [888, 300] on div at bounding box center [886, 292] width 208 height 132
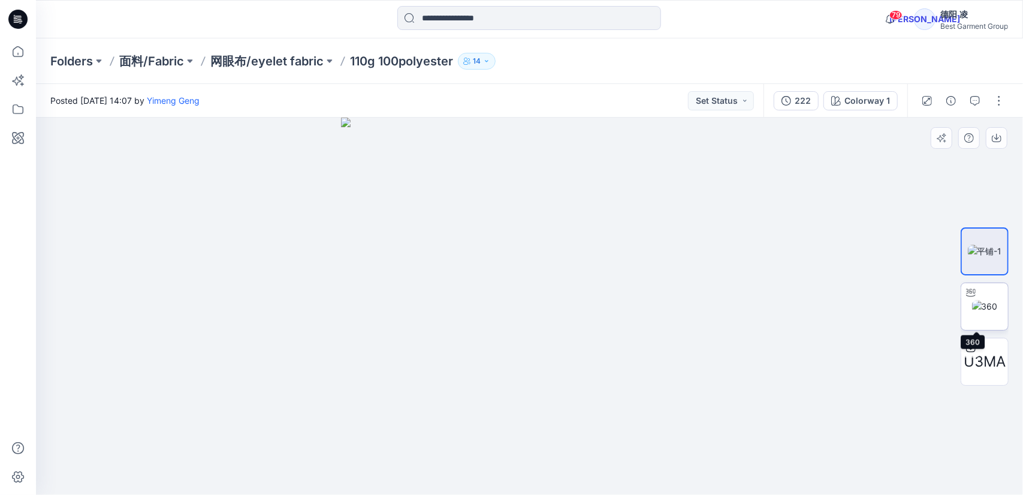
click at [975, 295] on icon at bounding box center [971, 292] width 10 height 8
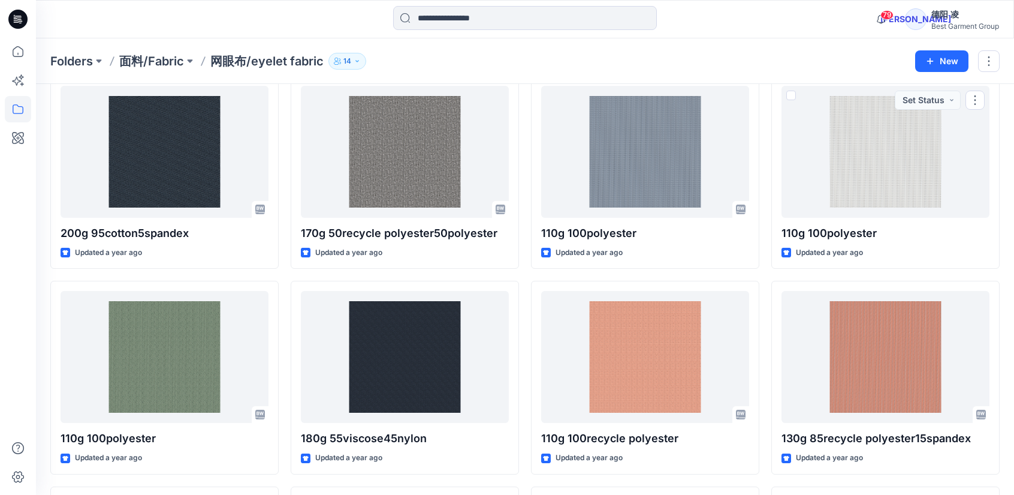
scroll to position [1296, 0]
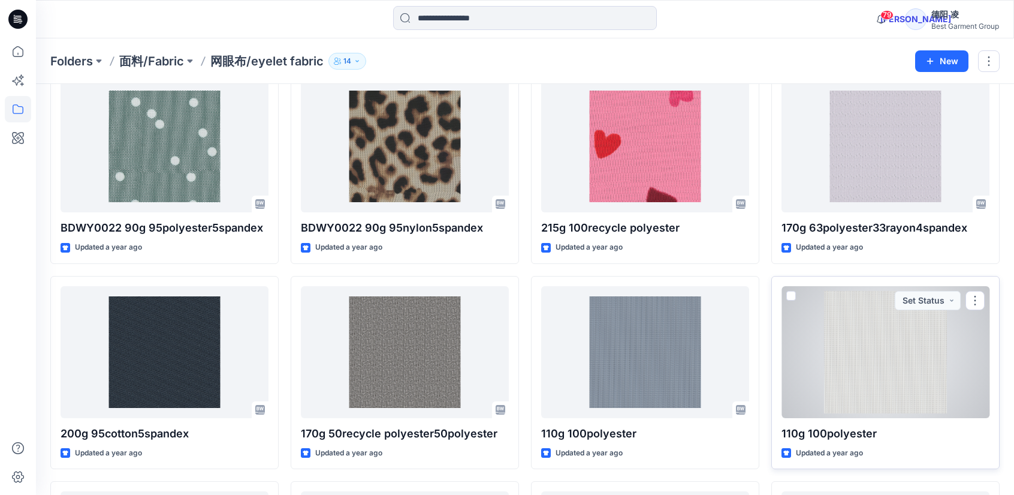
click at [884, 360] on div at bounding box center [886, 352] width 208 height 132
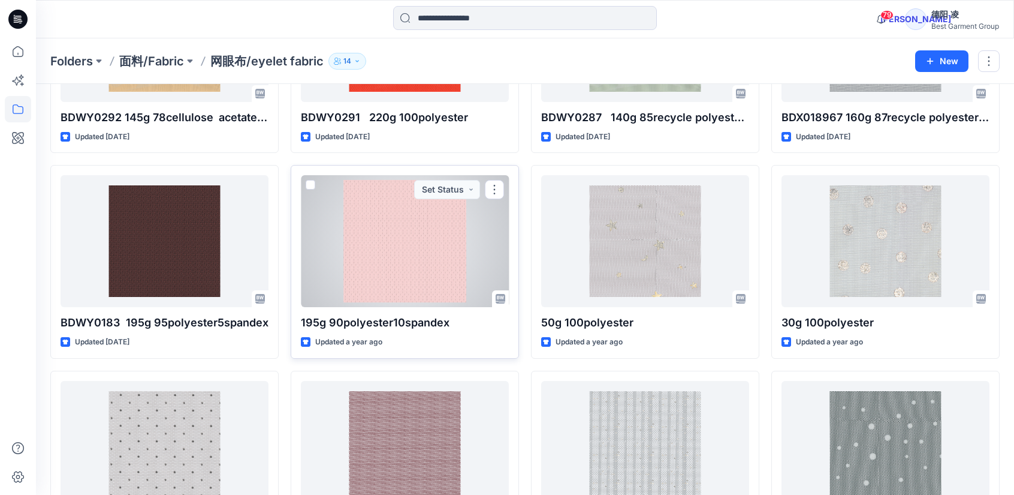
scroll to position [756, 0]
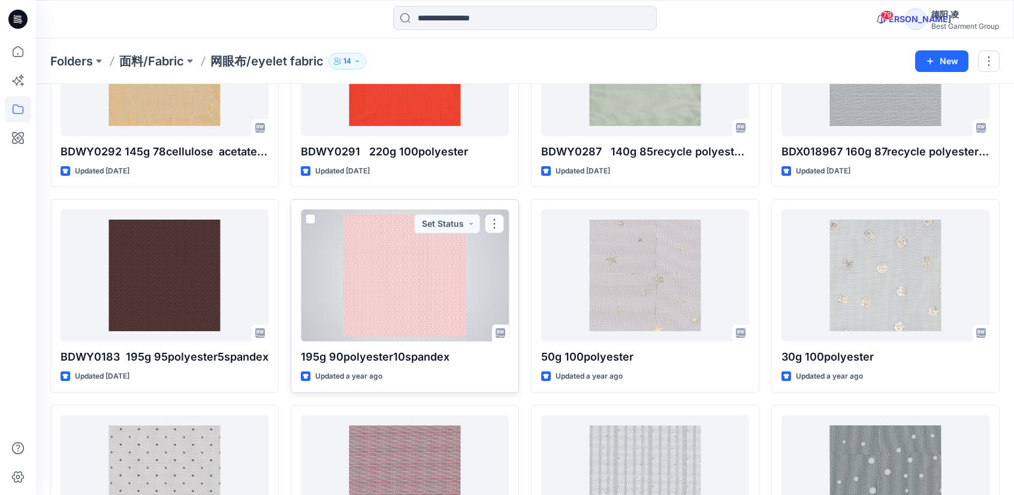
click at [392, 284] on div at bounding box center [405, 275] width 208 height 132
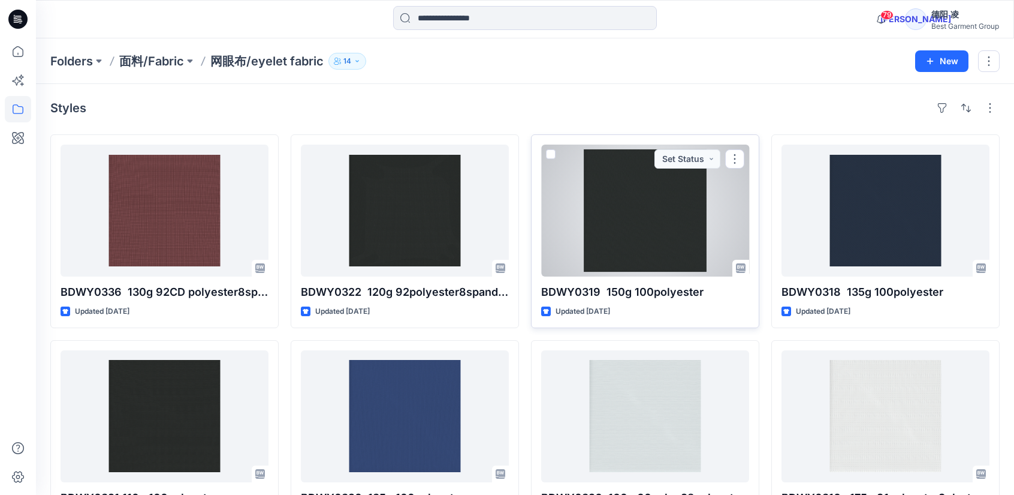
click at [640, 226] on div at bounding box center [645, 210] width 208 height 132
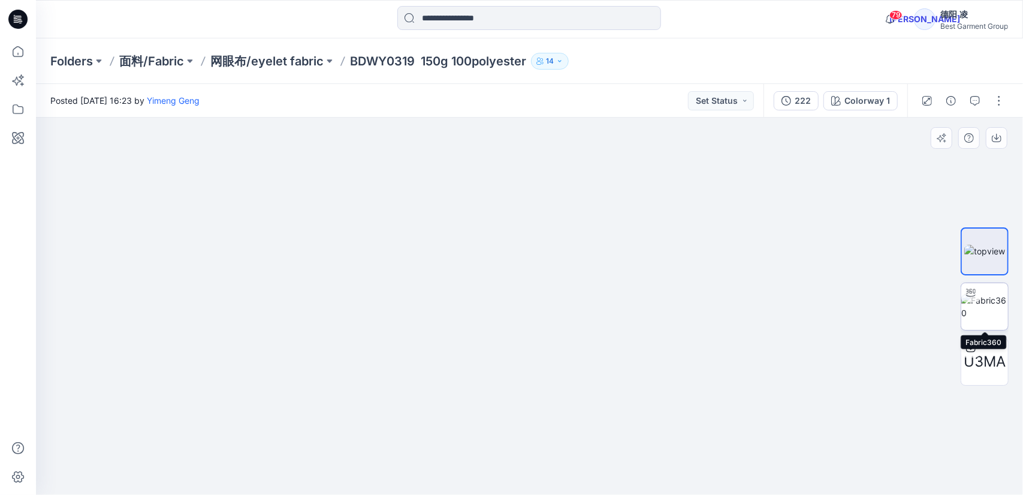
click at [994, 308] on img at bounding box center [985, 306] width 47 height 25
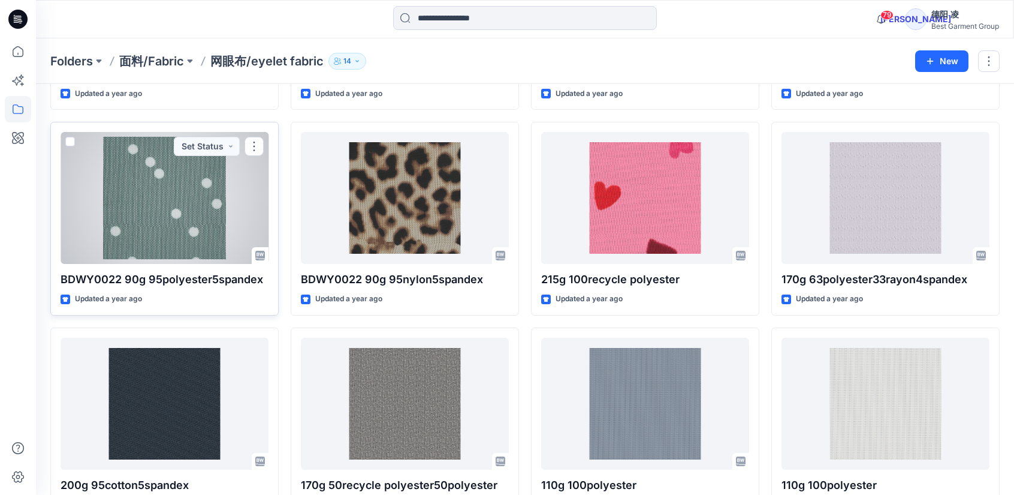
scroll to position [1499, 0]
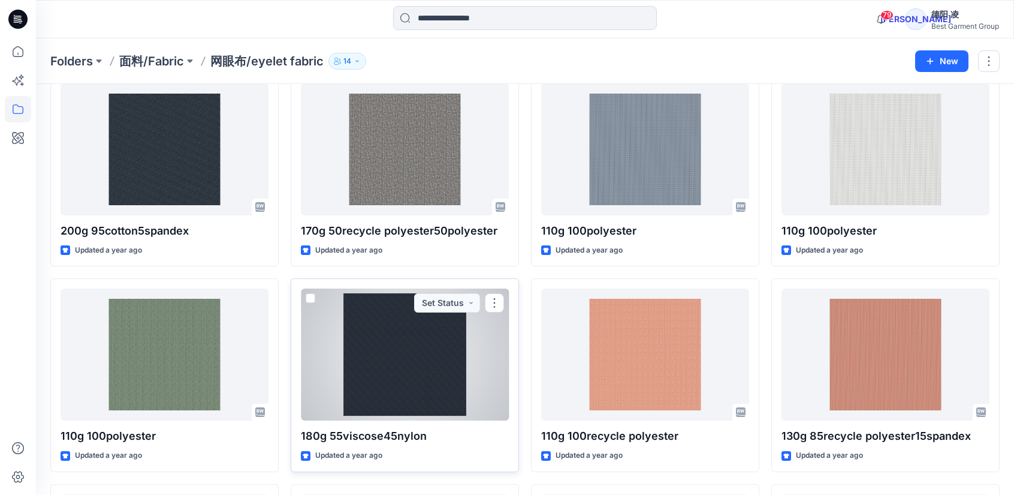
click at [409, 339] on div at bounding box center [405, 354] width 208 height 132
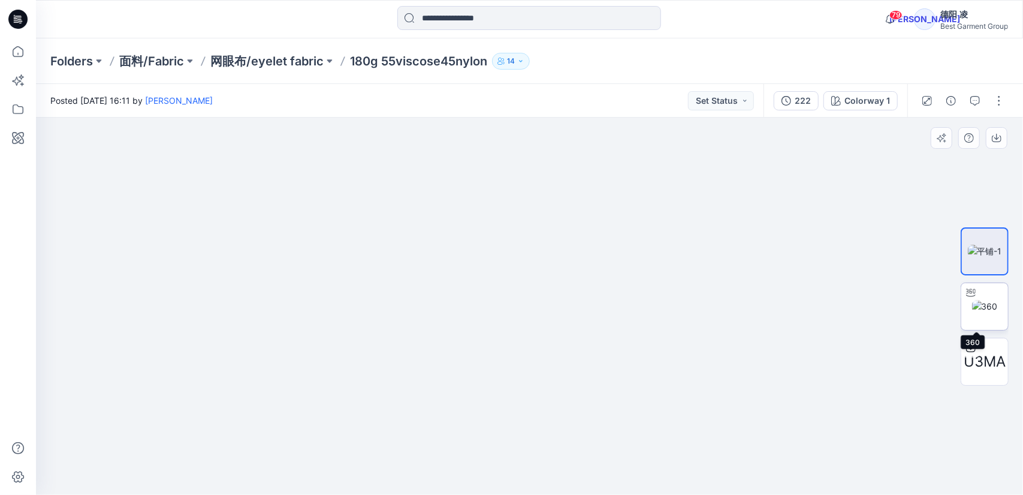
drag, startPoint x: 984, startPoint y: 305, endPoint x: 869, endPoint y: 305, distance: 114.5
click at [983, 305] on img at bounding box center [985, 306] width 26 height 13
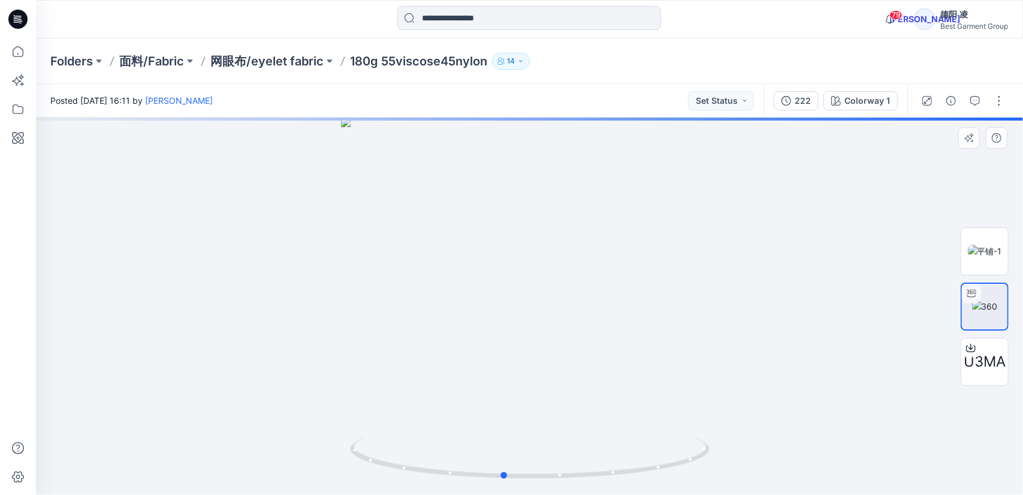
drag, startPoint x: 524, startPoint y: 385, endPoint x: 534, endPoint y: 323, distance: 63.1
click at [492, 328] on div at bounding box center [529, 305] width 987 height 377
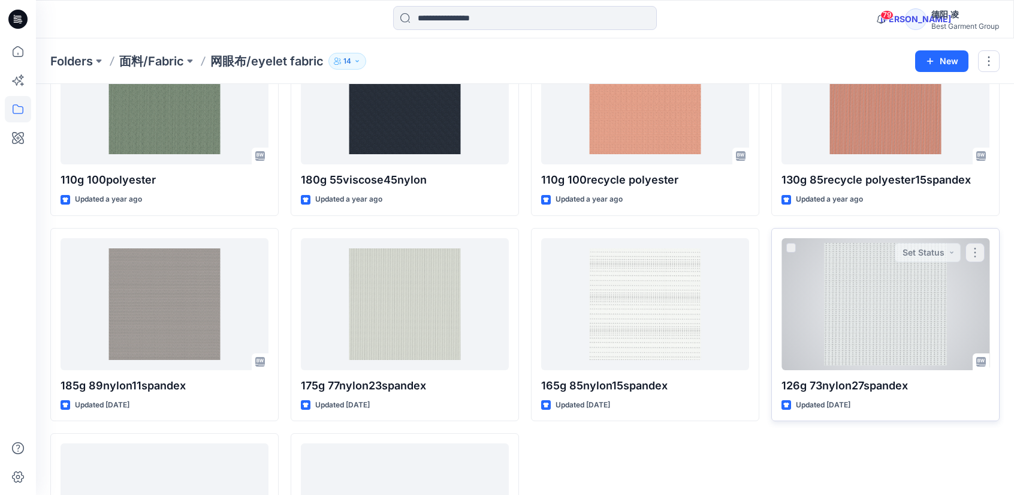
scroll to position [1798, 0]
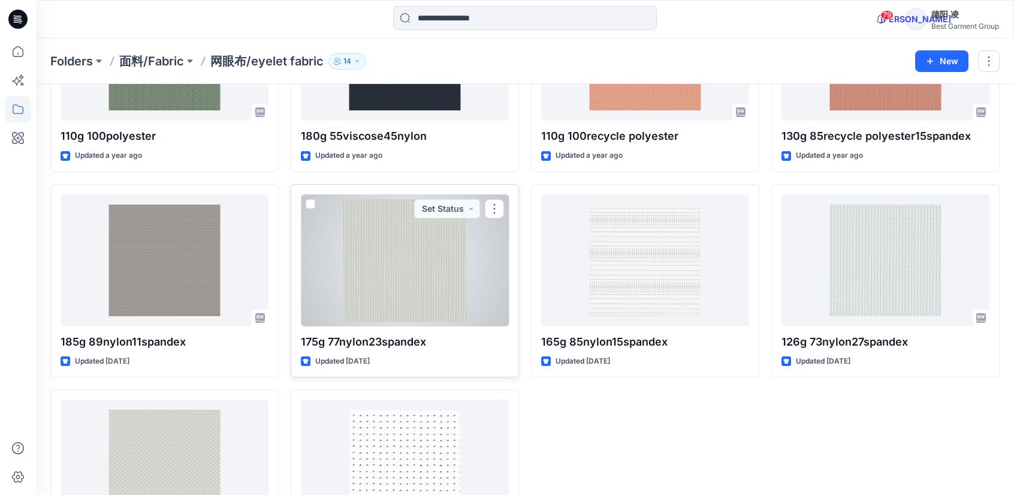
click at [392, 280] on div at bounding box center [405, 260] width 208 height 132
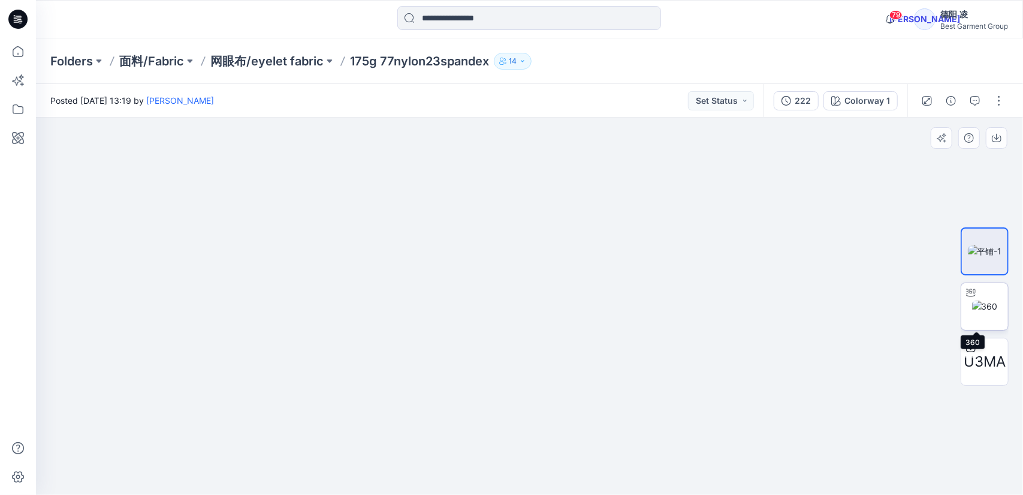
click at [977, 303] on img at bounding box center [985, 306] width 26 height 13
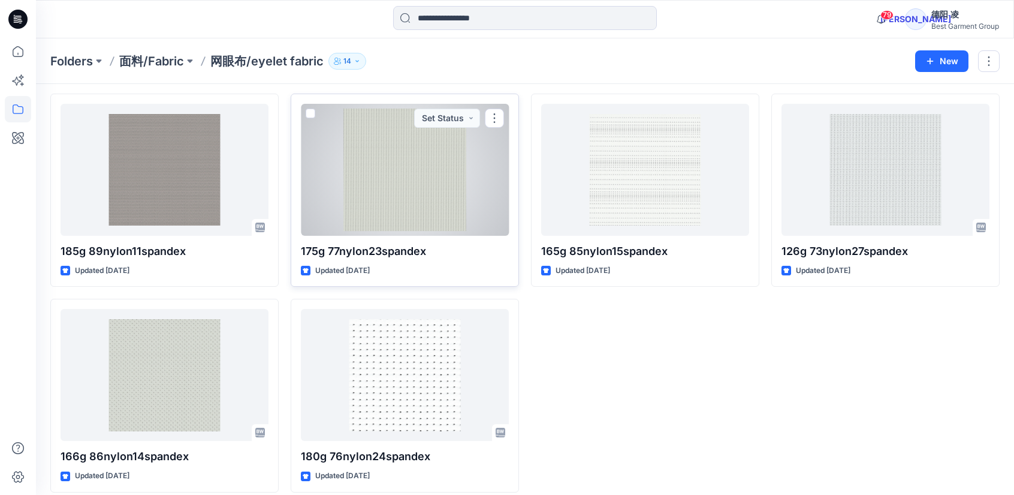
scroll to position [1895, 0]
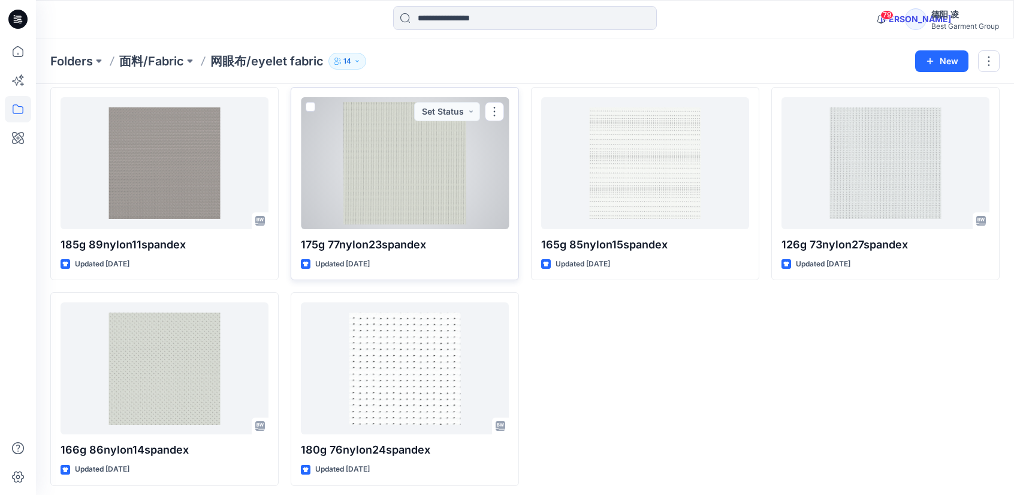
click at [387, 154] on div at bounding box center [405, 163] width 208 height 132
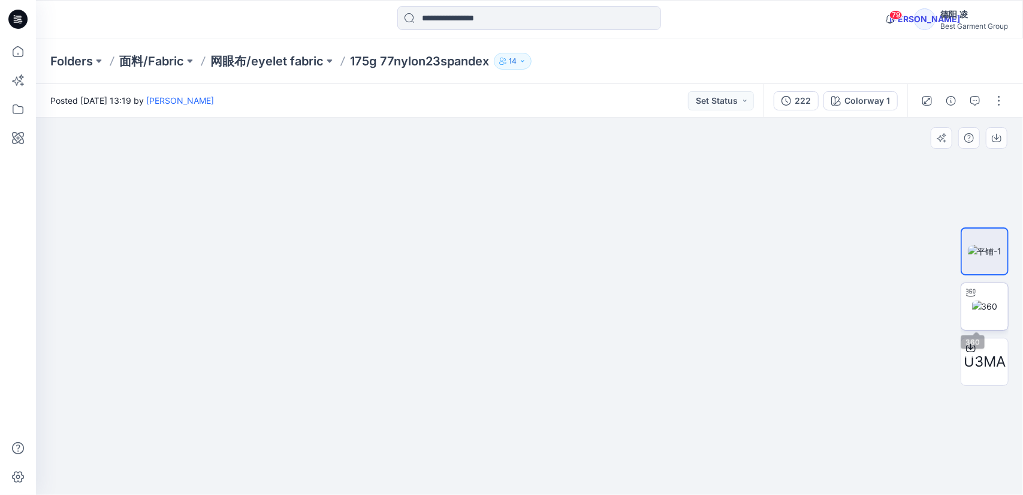
click at [995, 302] on img at bounding box center [985, 306] width 26 height 13
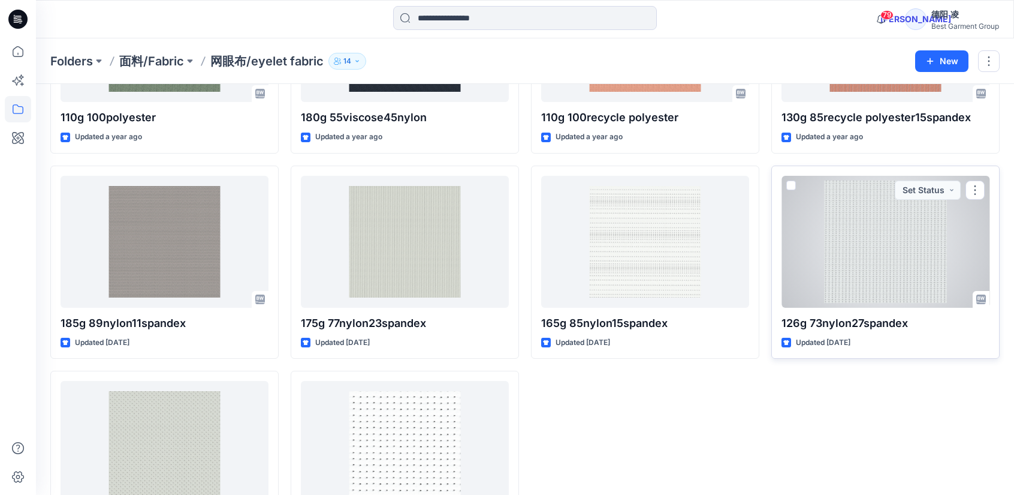
scroll to position [1776, 0]
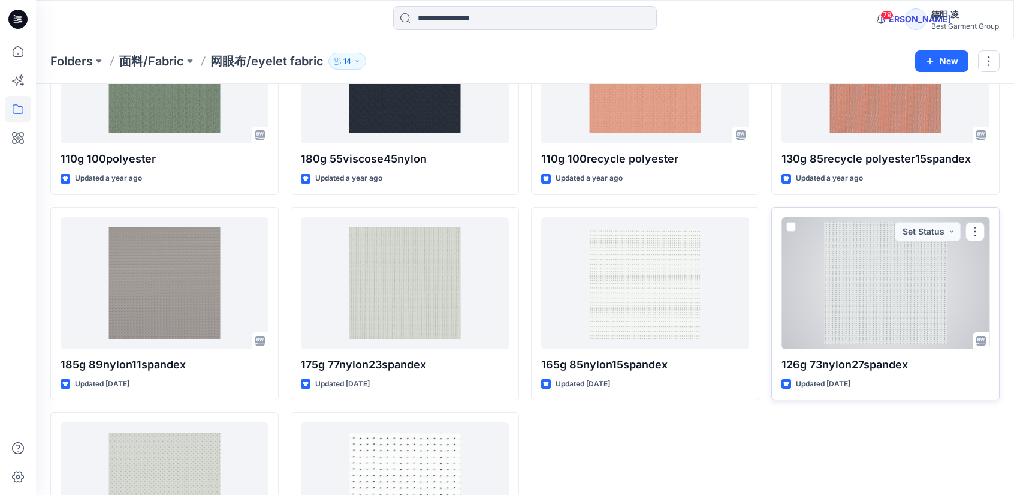
click at [860, 267] on div at bounding box center [886, 283] width 208 height 132
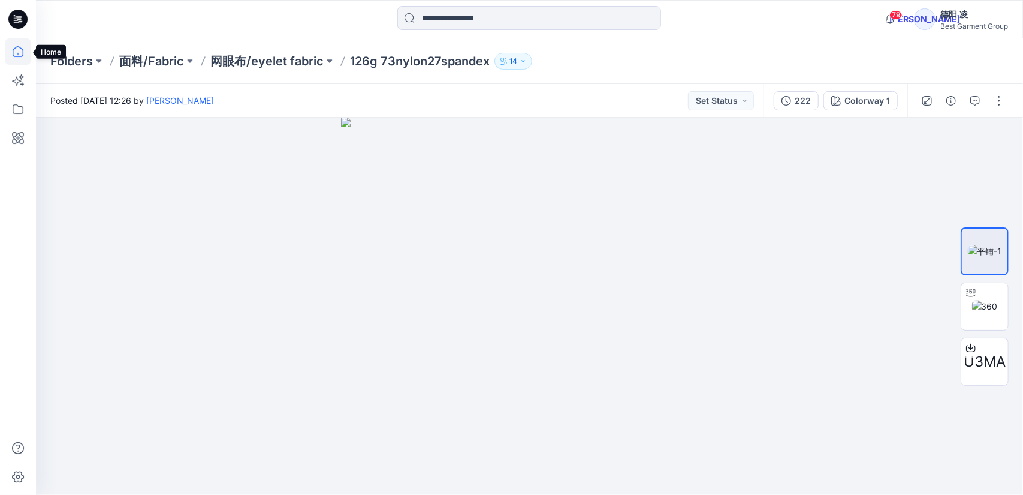
click at [13, 56] on icon at bounding box center [18, 51] width 26 height 26
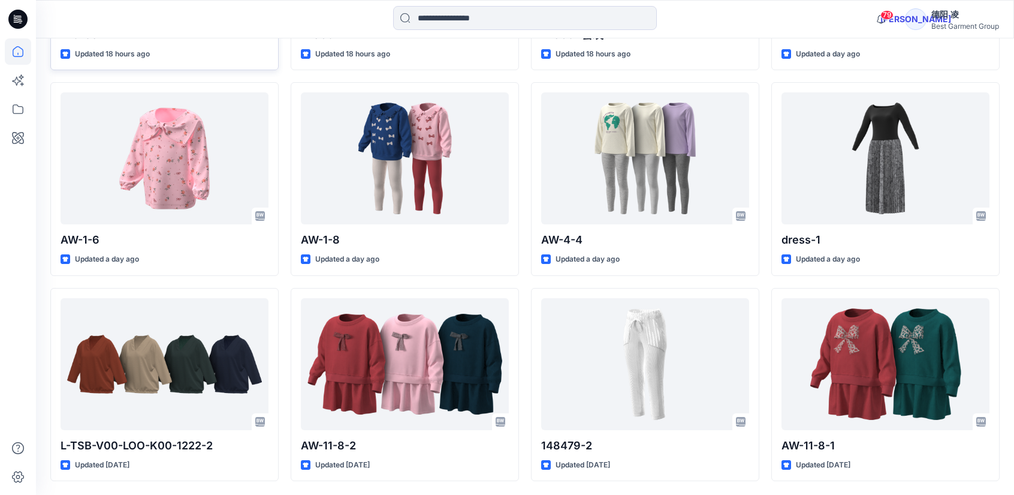
scroll to position [539, 0]
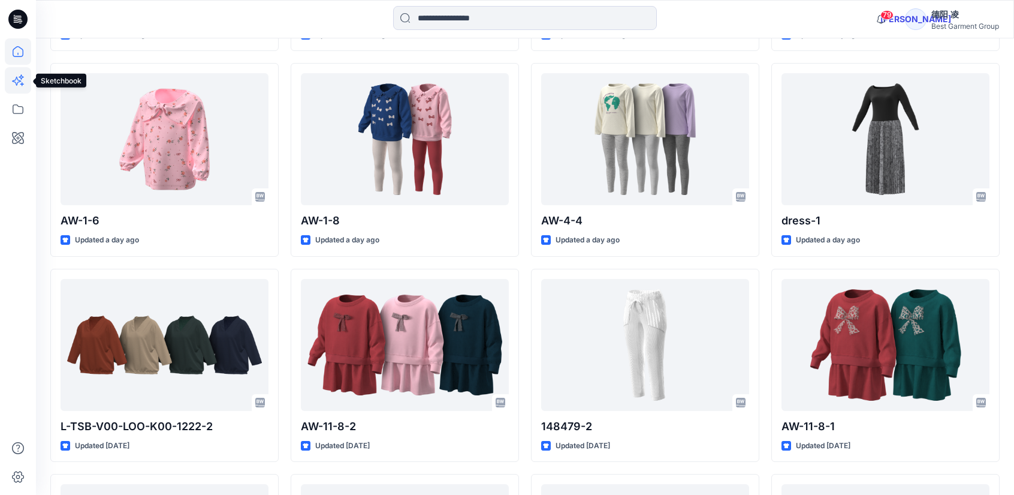
click at [17, 76] on icon at bounding box center [18, 80] width 26 height 26
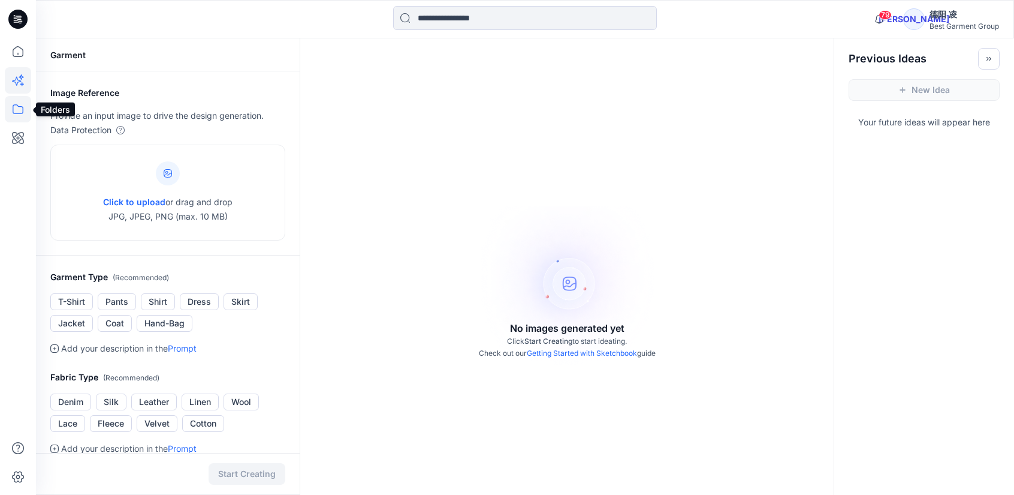
click at [11, 106] on icon at bounding box center [18, 109] width 26 height 26
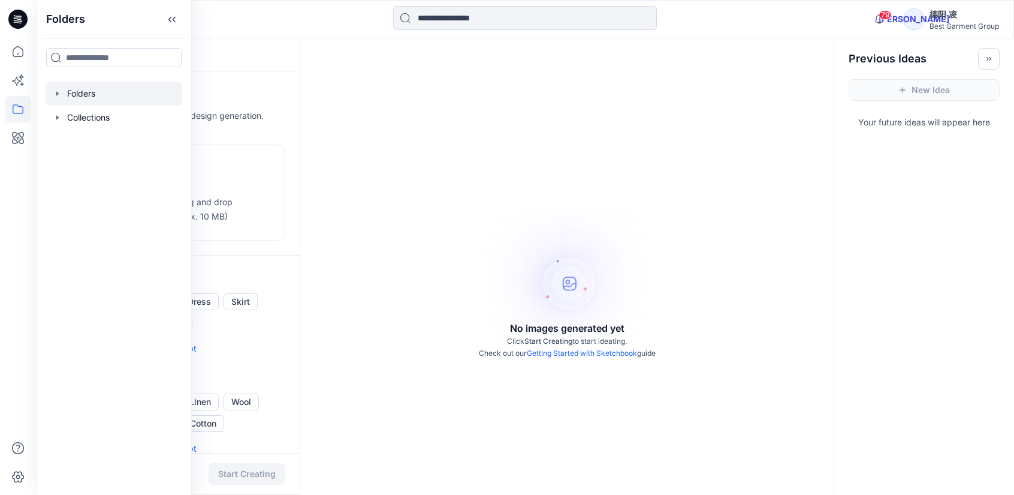
click at [90, 95] on div at bounding box center [114, 94] width 137 height 24
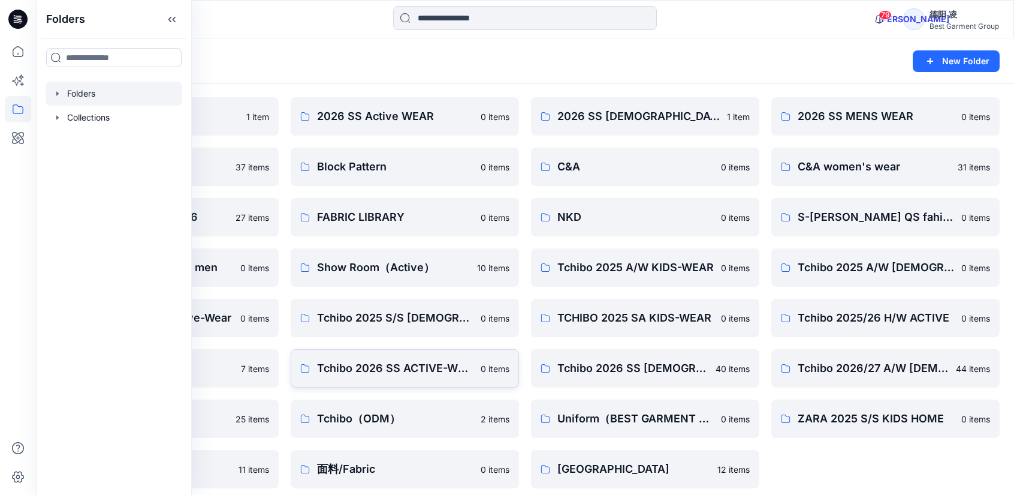
scroll to position [42, 0]
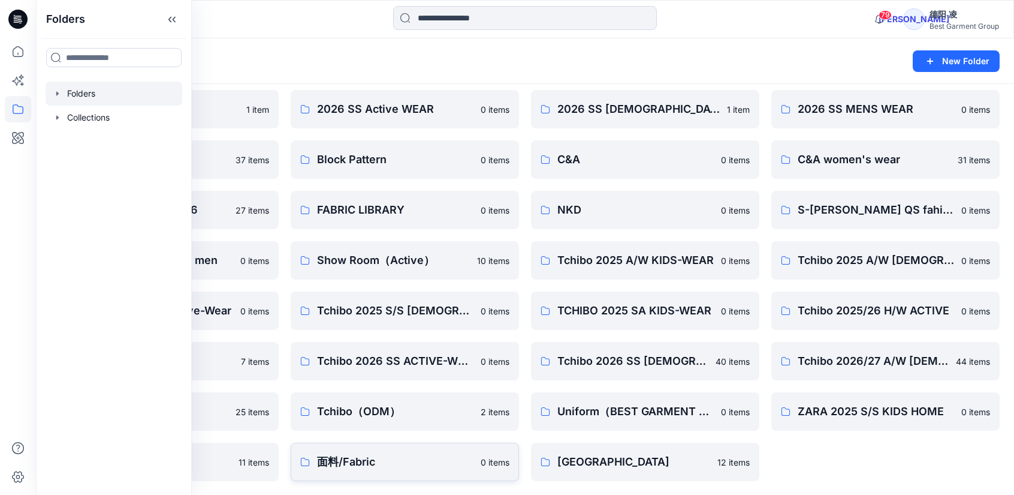
click at [382, 460] on p "面料/Fabric" at bounding box center [395, 461] width 156 height 17
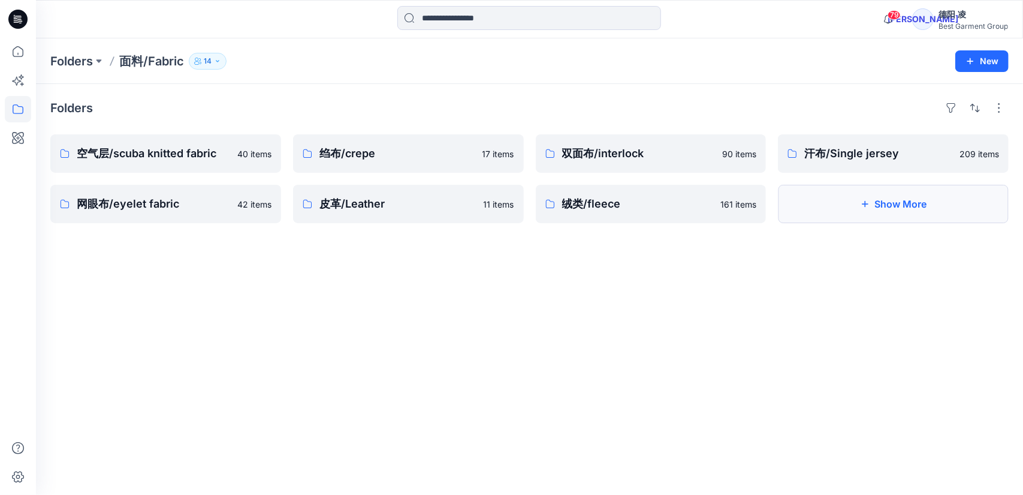
click at [888, 207] on button "Show More" at bounding box center [893, 204] width 231 height 38
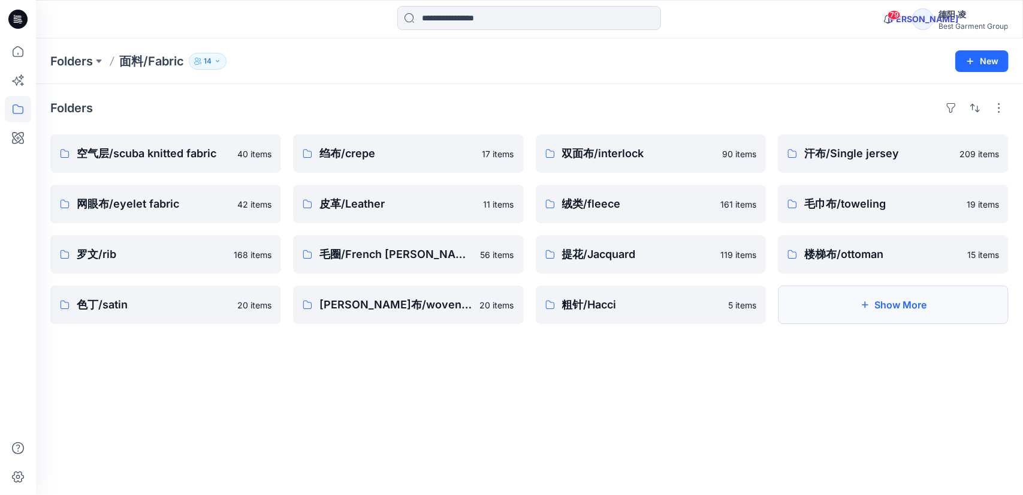
click at [861, 315] on button "Show More" at bounding box center [893, 304] width 231 height 38
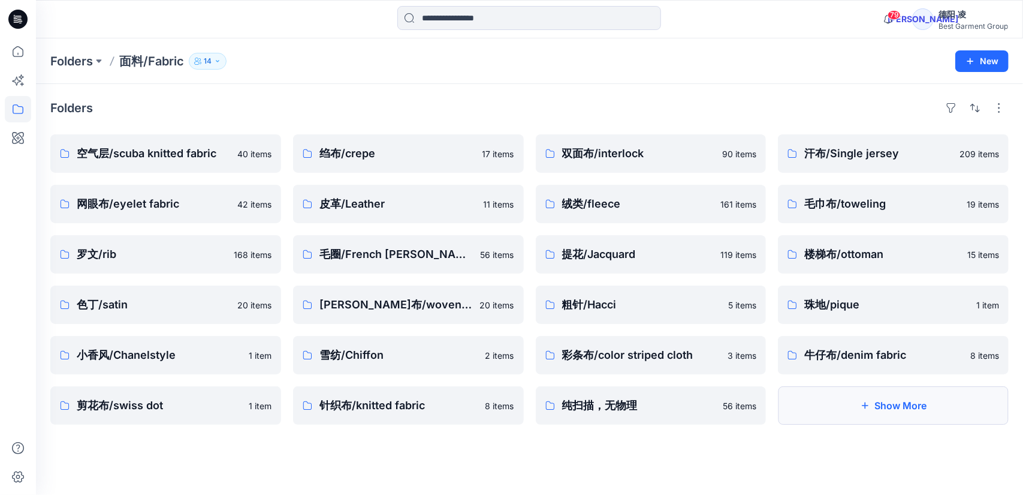
click at [870, 414] on button "Show More" at bounding box center [893, 405] width 231 height 38
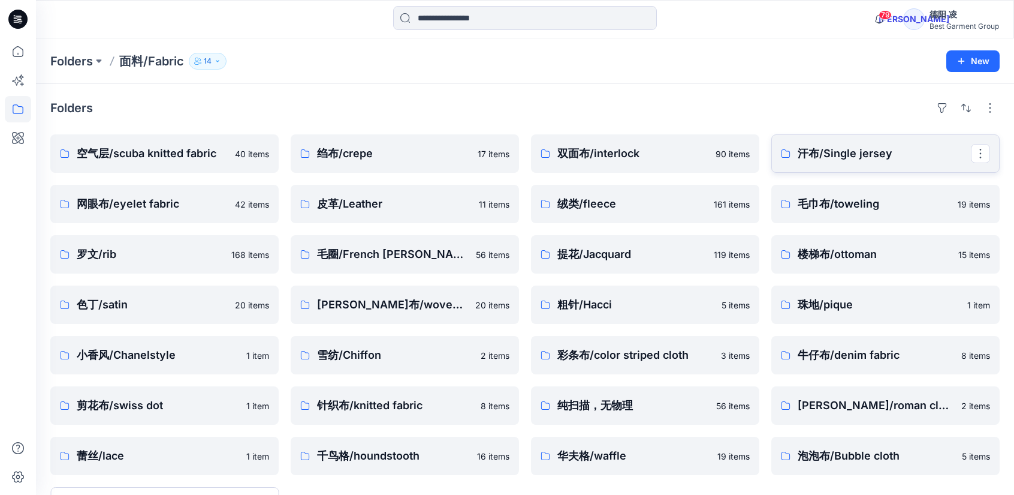
click at [839, 161] on p "汗布/Single jersey" at bounding box center [884, 153] width 173 height 17
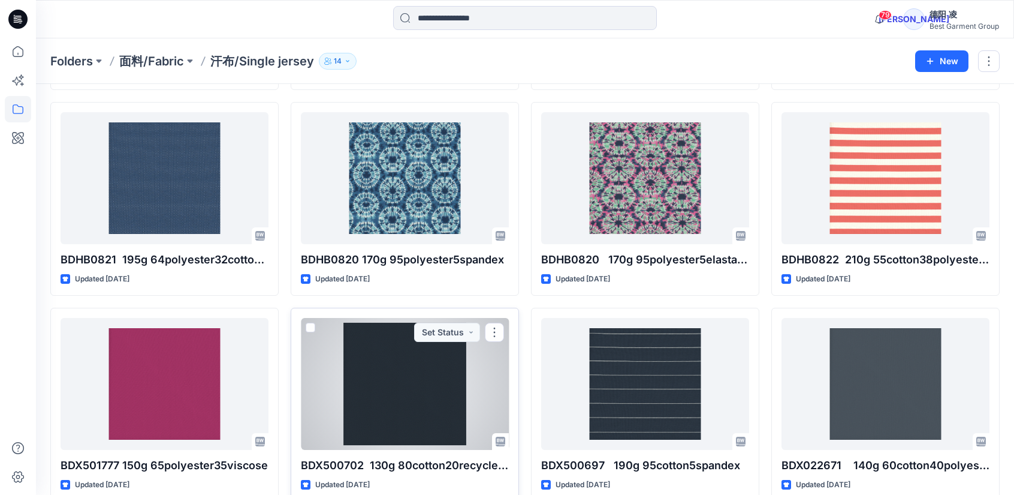
scroll to position [2759, 0]
